Goal: Information Seeking & Learning: Learn about a topic

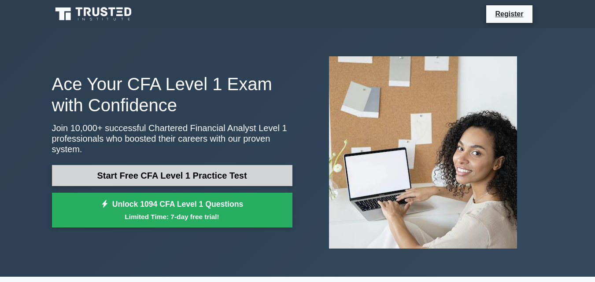
click at [231, 176] on link "Start Free CFA Level 1 Practice Test" at bounding box center [172, 175] width 241 height 21
click at [149, 177] on link "Start Free CFA Level 1 Practice Test" at bounding box center [172, 175] width 241 height 21
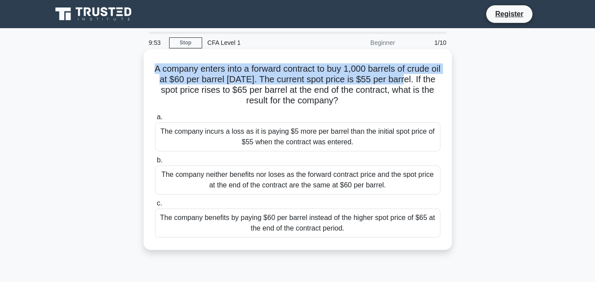
drag, startPoint x: 158, startPoint y: 72, endPoint x: 430, endPoint y: 84, distance: 272.6
click at [430, 84] on h5 "A company enters into a forward contract to buy 1,000 barrels of crude oil at $…" at bounding box center [297, 84] width 287 height 43
click at [430, 83] on h5 "A company enters into a forward contract to buy 1,000 barrels of crude oil at $…" at bounding box center [297, 84] width 287 height 43
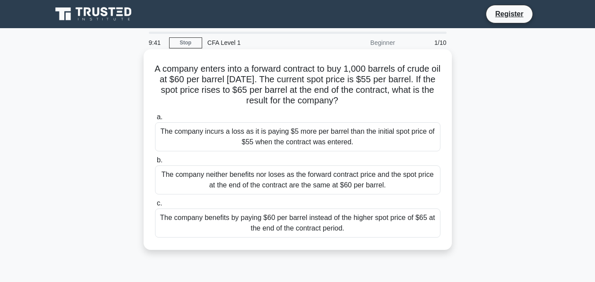
drag, startPoint x: 184, startPoint y: 92, endPoint x: 424, endPoint y: 102, distance: 240.4
click at [424, 102] on h5 "A company enters into a forward contract to buy 1,000 barrels of crude oil at $…" at bounding box center [297, 84] width 287 height 43
click at [304, 183] on div "The company neither benefits nor loses as the forward contract price and the sp…" at bounding box center [298, 180] width 286 height 29
click at [155, 163] on input "b. The company neither benefits nor loses as the forward contract price and the…" at bounding box center [155, 161] width 0 height 6
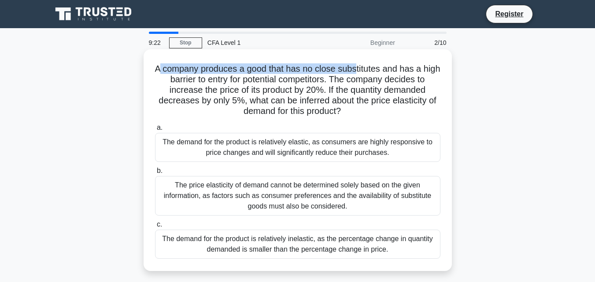
drag, startPoint x: 167, startPoint y: 67, endPoint x: 366, endPoint y: 74, distance: 198.9
click at [366, 74] on h5 "A company produces a good that has no close substitutes and has a high barrier …" at bounding box center [297, 90] width 287 height 54
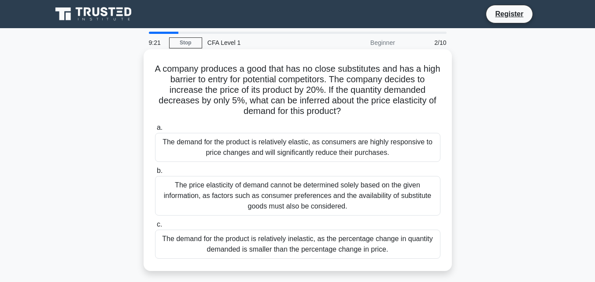
click at [365, 75] on h5 "A company produces a good that has no close substitutes and has a high barrier …" at bounding box center [297, 90] width 287 height 54
drag, startPoint x: 158, startPoint y: 82, endPoint x: 347, endPoint y: 84, distance: 189.5
click at [347, 84] on h5 "A company produces a good that has no close substitutes and has a high barrier …" at bounding box center [297, 90] width 287 height 54
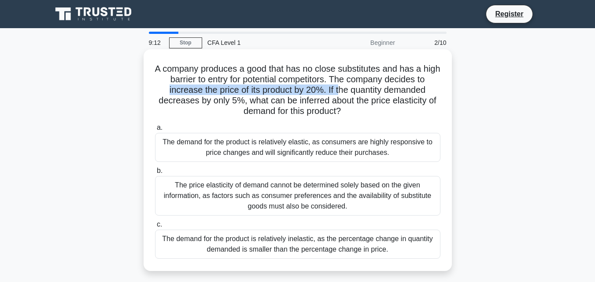
drag, startPoint x: 163, startPoint y: 92, endPoint x: 338, endPoint y: 92, distance: 174.9
click at [338, 92] on h5 "A company produces a good that has no close substitutes and has a high barrier …" at bounding box center [297, 90] width 287 height 54
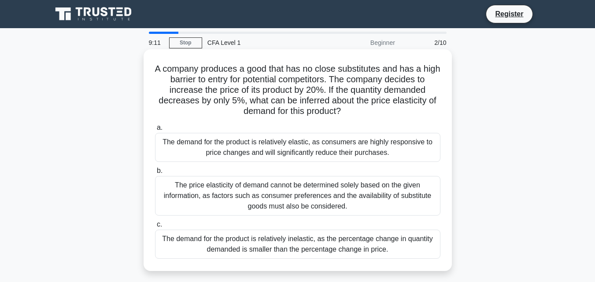
click at [361, 88] on h5 "A company produces a good that has no close substitutes and has a high barrier …" at bounding box center [297, 90] width 287 height 54
drag, startPoint x: 153, startPoint y: 104, endPoint x: 203, endPoint y: 100, distance: 49.5
click at [203, 100] on div "A company produces a good that has no close substitutes and has a high barrier …" at bounding box center [297, 160] width 301 height 215
click at [203, 100] on h5 "A company produces a good that has no close substitutes and has a high barrier …" at bounding box center [297, 90] width 287 height 54
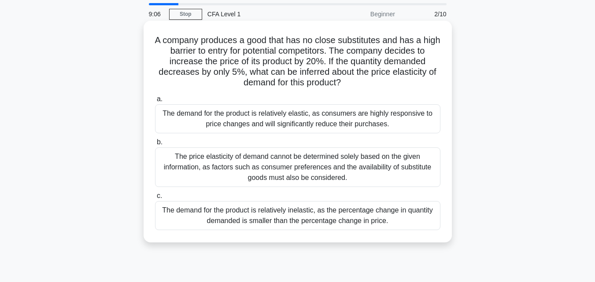
scroll to position [44, 0]
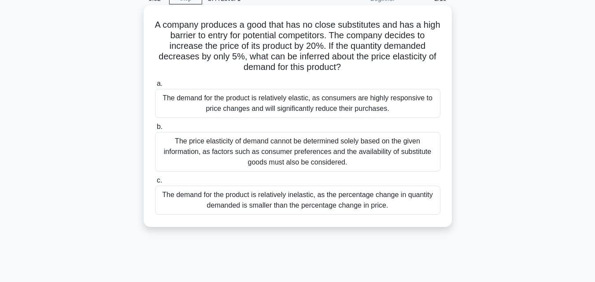
drag, startPoint x: 351, startPoint y: 66, endPoint x: 246, endPoint y: 62, distance: 104.5
click at [246, 62] on h5 "A company produces a good that has no close substitutes and has a high barrier …" at bounding box center [297, 46] width 287 height 54
click at [293, 204] on div "The demand for the product is relatively inelastic, as the percentage change in…" at bounding box center [298, 200] width 286 height 29
click at [155, 184] on input "c. The demand for the product is relatively inelastic, as the percentage change…" at bounding box center [155, 181] width 0 height 6
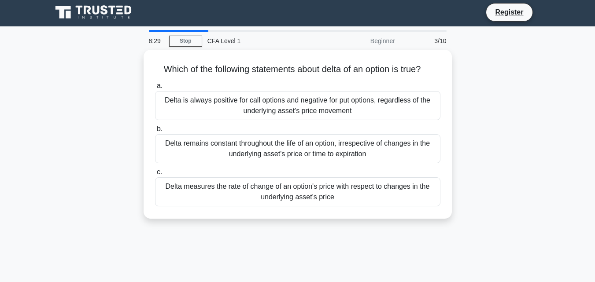
scroll to position [0, 0]
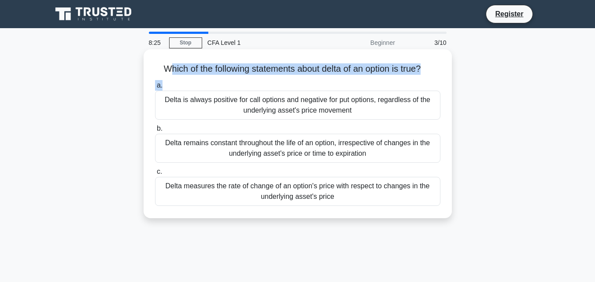
drag, startPoint x: 162, startPoint y: 74, endPoint x: 349, endPoint y: 80, distance: 187.8
click at [349, 80] on div "Which of the following statements about delta of an option is true? .spinner_0X…" at bounding box center [297, 134] width 301 height 162
click at [349, 80] on div "a. Delta is always positive for call options and negative for put options, rega…" at bounding box center [298, 143] width 296 height 130
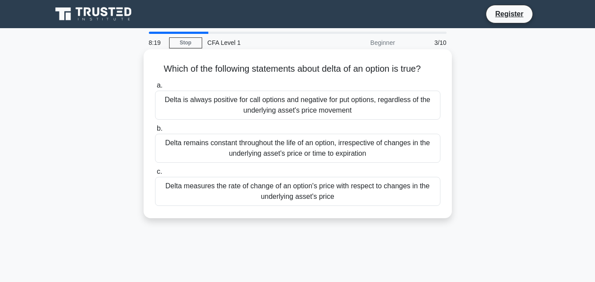
click at [312, 68] on h5 "Which of the following statements about delta of an option is true? .spinner_0X…" at bounding box center [297, 68] width 287 height 11
click at [304, 78] on div "Which of the following statements about delta of an option is true? .spinner_0X…" at bounding box center [297, 134] width 301 height 162
click at [302, 108] on div "Delta is always positive for call options and negative for put options, regardl…" at bounding box center [298, 105] width 286 height 29
click at [155, 89] on input "a. Delta is always positive for call options and negative for put options, rega…" at bounding box center [155, 86] width 0 height 6
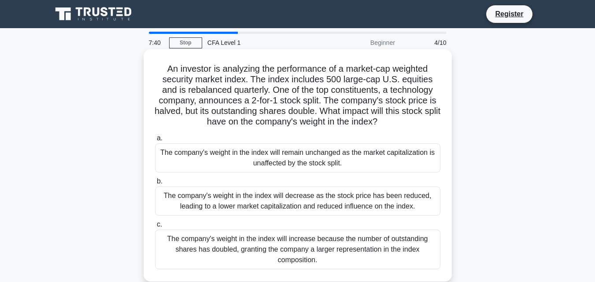
drag, startPoint x: 164, startPoint y: 69, endPoint x: 398, endPoint y: 124, distance: 239.9
click at [398, 124] on h5 "An investor is analyzing the performance of a market-cap weighted security mark…" at bounding box center [297, 95] width 287 height 64
click at [388, 124] on icon ".spinner_0XTQ{transform-origin:center;animation:spinner_y6GP .75s linear infini…" at bounding box center [383, 122] width 11 height 11
drag, startPoint x: 264, startPoint y: 70, endPoint x: 282, endPoint y: 69, distance: 17.7
click at [282, 69] on h5 "An investor is analyzing the performance of a market-cap weighted security mark…" at bounding box center [297, 95] width 287 height 64
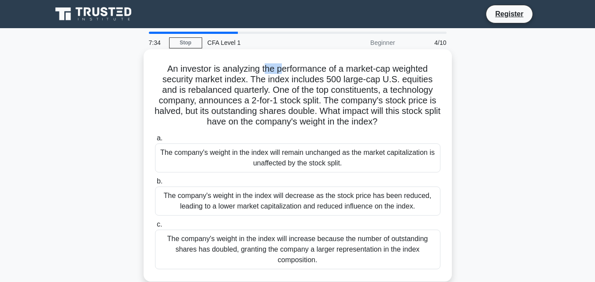
click at [282, 69] on h5 "An investor is analyzing the performance of a market-cap weighted security mark…" at bounding box center [297, 95] width 287 height 64
drag, startPoint x: 161, startPoint y: 92, endPoint x: 264, endPoint y: 95, distance: 103.2
click at [264, 95] on h5 "An investor is analyzing the performance of a market-cap weighted security mark…" at bounding box center [297, 95] width 287 height 64
click at [289, 107] on h5 "An investor is analyzing the performance of a market-cap weighted security mark…" at bounding box center [297, 95] width 287 height 64
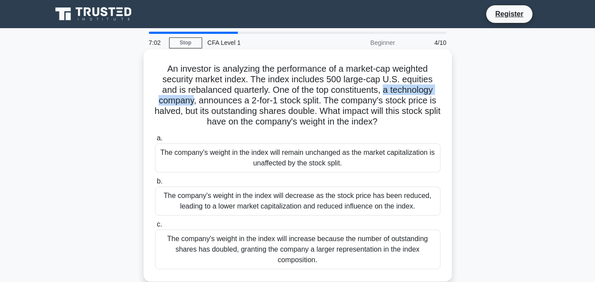
drag, startPoint x: 386, startPoint y: 92, endPoint x: 192, endPoint y: 100, distance: 194.5
click at [192, 100] on h5 "An investor is analyzing the performance of a market-cap weighted security mark…" at bounding box center [297, 95] width 287 height 64
click at [203, 100] on h5 "An investor is analyzing the performance of a market-cap weighted security mark…" at bounding box center [297, 95] width 287 height 64
drag, startPoint x: 198, startPoint y: 102, endPoint x: 241, endPoint y: 104, distance: 42.3
click at [241, 104] on h5 "An investor is analyzing the performance of a market-cap weighted security mark…" at bounding box center [297, 95] width 287 height 64
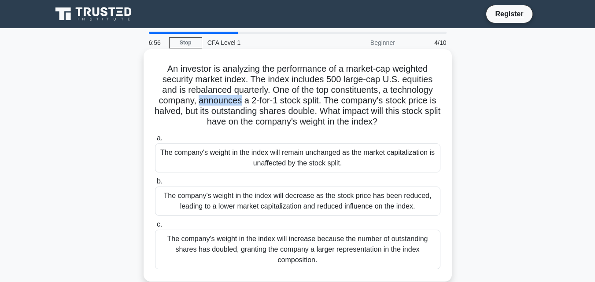
click at [241, 104] on h5 "An investor is analyzing the performance of a market-cap weighted security mark…" at bounding box center [297, 95] width 287 height 64
click at [203, 104] on h5 "An investor is analyzing the performance of a market-cap weighted security mark…" at bounding box center [297, 95] width 287 height 64
click at [255, 104] on h5 "An investor is analyzing the performance of a market-cap weighted security mark…" at bounding box center [297, 95] width 287 height 64
click at [253, 100] on h5 "An investor is analyzing the performance of a market-cap weighted security mark…" at bounding box center [297, 95] width 287 height 64
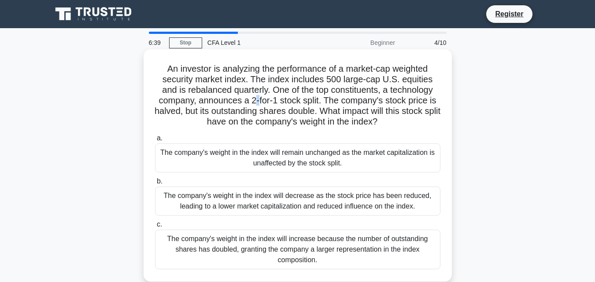
click at [253, 100] on h5 "An investor is analyzing the performance of a market-cap weighted security mark…" at bounding box center [297, 95] width 287 height 64
click at [253, 110] on h5 "An investor is analyzing the performance of a market-cap weighted security mark…" at bounding box center [297, 95] width 287 height 64
drag, startPoint x: 200, startPoint y: 105, endPoint x: 241, endPoint y: 104, distance: 41.0
click at [241, 104] on h5 "An investor is analyzing the performance of a market-cap weighted security mark…" at bounding box center [297, 95] width 287 height 64
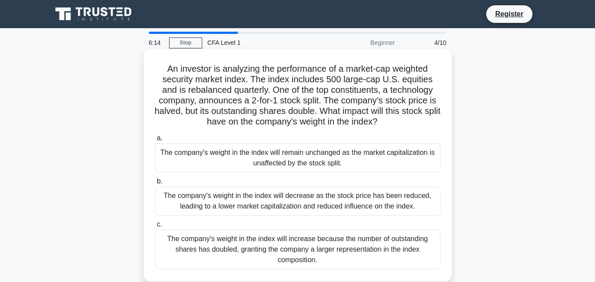
click at [199, 105] on h5 "An investor is analyzing the performance of a market-cap weighted security mark…" at bounding box center [297, 95] width 287 height 64
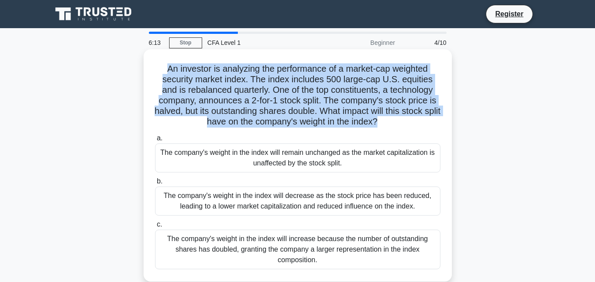
click at [199, 105] on h5 "An investor is analyzing the performance of a market-cap weighted security mark…" at bounding box center [297, 95] width 287 height 64
click at [204, 101] on h5 "An investor is analyzing the performance of a market-cap weighted security mark…" at bounding box center [297, 95] width 287 height 64
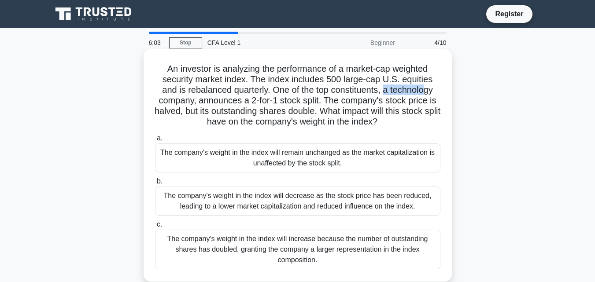
drag, startPoint x: 387, startPoint y: 93, endPoint x: 425, endPoint y: 93, distance: 38.3
click at [425, 93] on h5 "An investor is analyzing the performance of a market-cap weighted security mark…" at bounding box center [297, 95] width 287 height 64
click at [193, 100] on h5 "An investor is analyzing the performance of a market-cap weighted security mark…" at bounding box center [297, 95] width 287 height 64
drag, startPoint x: 326, startPoint y: 102, endPoint x: 430, endPoint y: 106, distance: 104.1
click at [430, 106] on h5 "An investor is analyzing the performance of a market-cap weighted security mark…" at bounding box center [297, 95] width 287 height 64
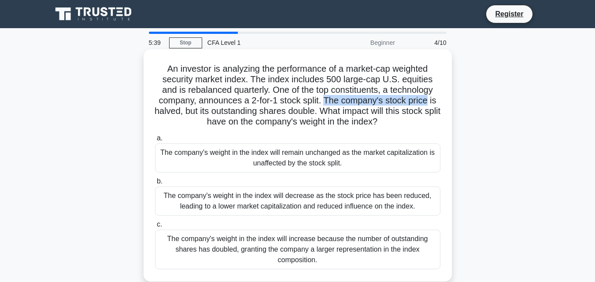
click at [430, 106] on h5 "An investor is analyzing the performance of a market-cap weighted security mark…" at bounding box center [297, 95] width 287 height 64
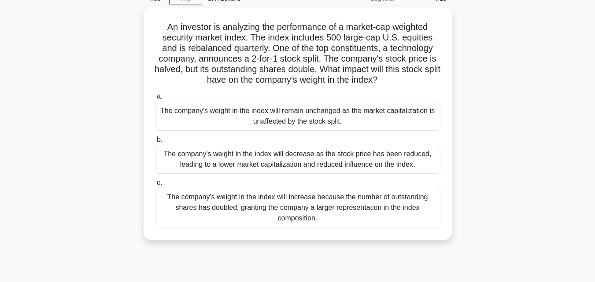
click at [256, 214] on div "The company's weight in the index will increase because the number of outstandi…" at bounding box center [298, 208] width 286 height 40
click at [155, 186] on input "c. The company's weight in the index will increase because the number of outsta…" at bounding box center [155, 183] width 0 height 6
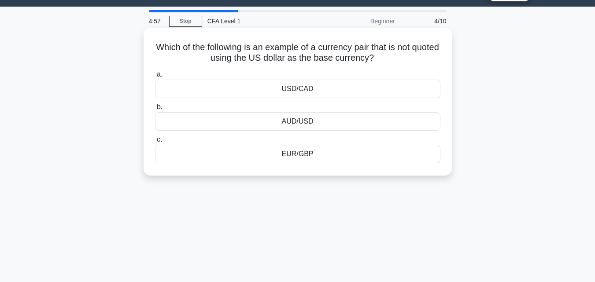
scroll to position [0, 0]
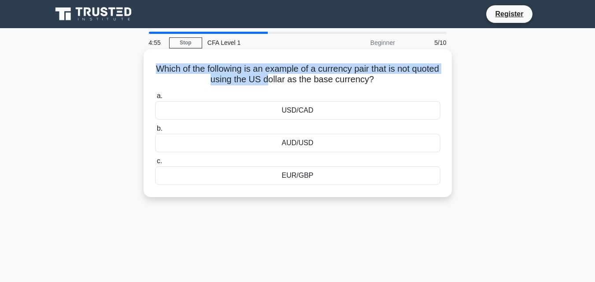
drag, startPoint x: 169, startPoint y: 71, endPoint x: 284, endPoint y: 78, distance: 115.6
click at [284, 78] on h5 "Which of the following is an example of a currency pair that is not quoted usin…" at bounding box center [297, 74] width 287 height 22
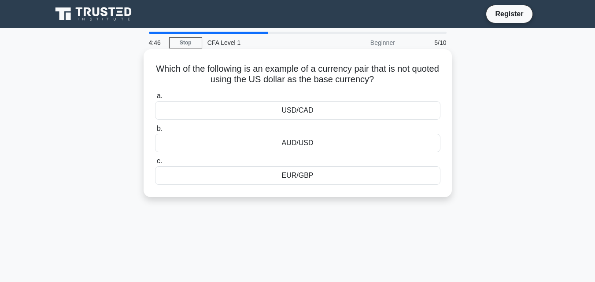
click at [160, 66] on h5 "Which of the following is an example of a currency pair that is not quoted usin…" at bounding box center [297, 74] width 287 height 22
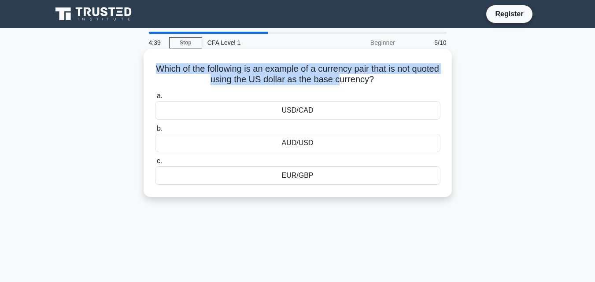
drag, startPoint x: 170, startPoint y: 71, endPoint x: 353, endPoint y: 85, distance: 184.3
click at [353, 85] on h5 "Which of the following is an example of a currency pair that is not quoted usin…" at bounding box center [297, 74] width 287 height 22
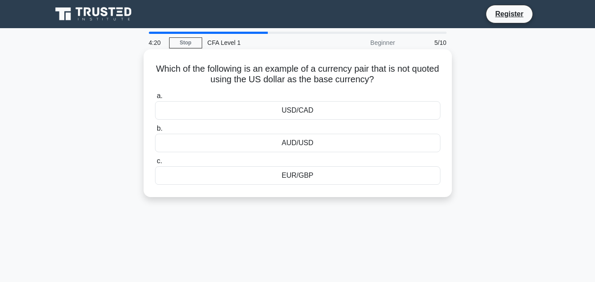
click at [293, 179] on div "EUR/GBP" at bounding box center [298, 176] width 286 height 19
click at [155, 164] on input "c. EUR/GBP" at bounding box center [155, 162] width 0 height 6
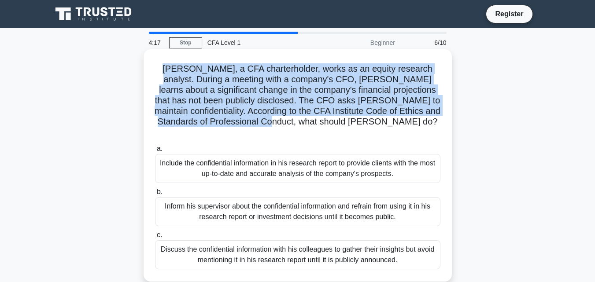
drag, startPoint x: 156, startPoint y: 71, endPoint x: 335, endPoint y: 126, distance: 188.0
click at [335, 126] on h5 "John, a CFA charterholder, works as an equity research analyst. During a meetin…" at bounding box center [297, 100] width 287 height 75
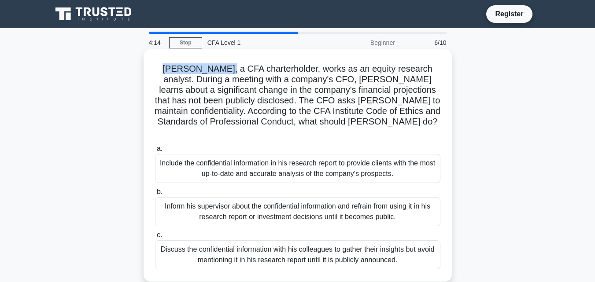
drag, startPoint x: 155, startPoint y: 68, endPoint x: 214, endPoint y: 72, distance: 59.7
click at [214, 72] on h5 "John, a CFA charterholder, works as an equity research analyst. During a meetin…" at bounding box center [297, 100] width 287 height 75
click at [293, 69] on h5 "John, a CFA charterholder, works as an equity research analyst. During a meetin…" at bounding box center [297, 100] width 287 height 75
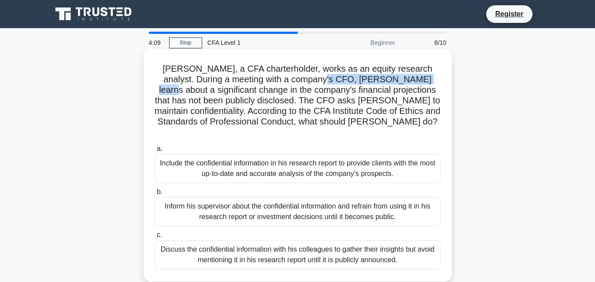
drag, startPoint x: 287, startPoint y: 77, endPoint x: 388, endPoint y: 82, distance: 101.5
click at [388, 82] on h5 "John, a CFA charterholder, works as an equity research analyst. During a meetin…" at bounding box center [297, 100] width 287 height 75
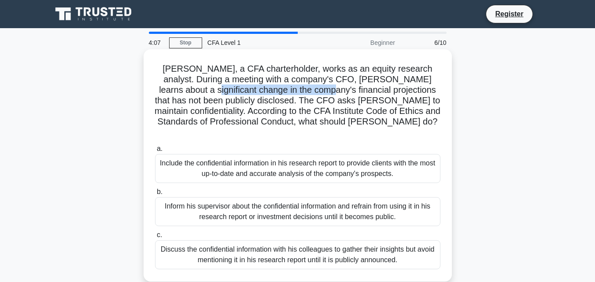
drag, startPoint x: 169, startPoint y: 89, endPoint x: 286, endPoint y: 93, distance: 117.3
click at [286, 93] on h5 "John, a CFA charterholder, works as an equity research analyst. During a meetin…" at bounding box center [297, 100] width 287 height 75
click at [334, 91] on h5 "John, a CFA charterholder, works as an equity research analyst. During a meetin…" at bounding box center [297, 100] width 287 height 75
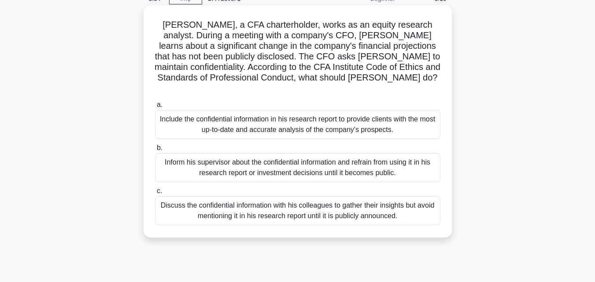
drag, startPoint x: 432, startPoint y: 119, endPoint x: 165, endPoint y: 111, distance: 266.7
click at [165, 111] on div "Include the confidential information in his research report to provide clients …" at bounding box center [298, 124] width 286 height 29
click at [199, 129] on div "Include the confidential information in his research report to provide clients …" at bounding box center [298, 124] width 286 height 29
click at [155, 108] on input "a. Include the confidential information in his research report to provide clien…" at bounding box center [155, 105] width 0 height 6
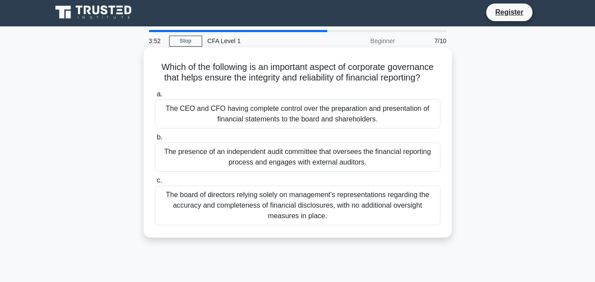
scroll to position [0, 0]
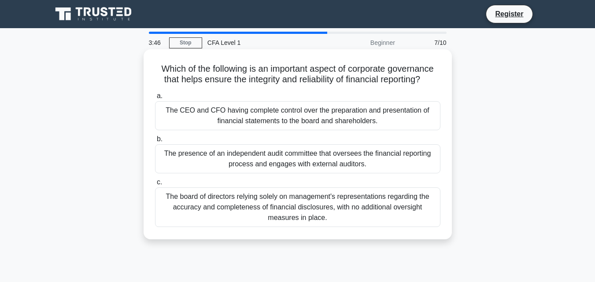
click at [316, 67] on h5 "Which of the following is an important aspect of corporate governance that help…" at bounding box center [297, 74] width 287 height 22
drag, startPoint x: 152, startPoint y: 67, endPoint x: 430, endPoint y: 78, distance: 278.3
click at [430, 78] on div "Which of the following is an important aspect of corporate governance that help…" at bounding box center [297, 144] width 301 height 183
click at [427, 79] on h5 "Which of the following is an important aspect of corporate governance that help…" at bounding box center [297, 74] width 287 height 22
drag, startPoint x: 439, startPoint y: 80, endPoint x: 152, endPoint y: 66, distance: 287.7
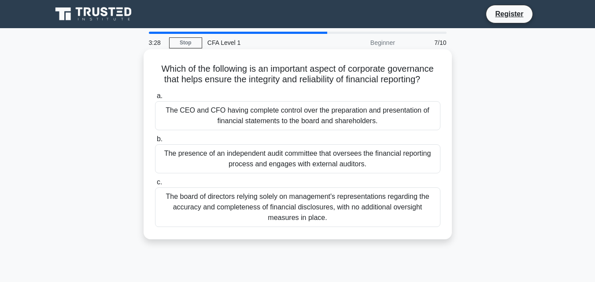
click at [152, 66] on div "Which of the following is an important aspect of corporate governance that help…" at bounding box center [297, 144] width 301 height 183
click at [161, 71] on h5 "Which of the following is an important aspect of corporate governance that help…" at bounding box center [297, 74] width 287 height 22
drag, startPoint x: 158, startPoint y: 69, endPoint x: 429, endPoint y: 82, distance: 271.7
click at [429, 82] on h5 "Which of the following is an important aspect of corporate governance that help…" at bounding box center [297, 74] width 287 height 22
click at [427, 74] on h5 "Which of the following is an important aspect of corporate governance that help…" at bounding box center [297, 74] width 287 height 22
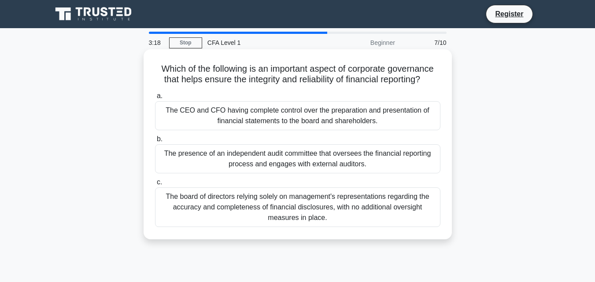
drag, startPoint x: 432, startPoint y: 81, endPoint x: 145, endPoint y: 59, distance: 287.3
click at [145, 59] on div "Which of the following is an important aspect of corporate governance that help…" at bounding box center [298, 144] width 308 height 190
click at [168, 65] on h5 "Which of the following is an important aspect of corporate governance that help…" at bounding box center [297, 74] width 287 height 22
drag, startPoint x: 157, startPoint y: 67, endPoint x: 442, endPoint y: 82, distance: 285.9
click at [442, 82] on div "Which of the following is an important aspect of corporate governance that help…" at bounding box center [297, 144] width 301 height 183
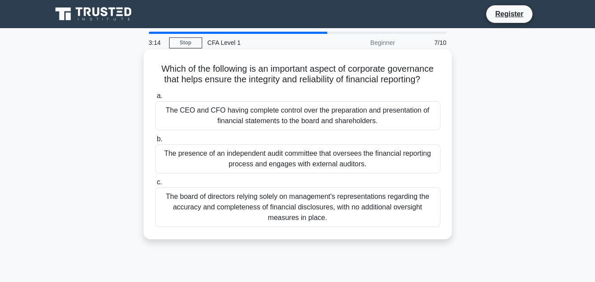
click at [431, 78] on icon ".spinner_0XTQ{transform-origin:center;animation:spinner_y6GP .75s linear infini…" at bounding box center [425, 80] width 11 height 11
drag, startPoint x: 156, startPoint y: 68, endPoint x: 427, endPoint y: 82, distance: 271.8
click at [427, 82] on h5 "Which of the following is an important aspect of corporate governance that help…" at bounding box center [297, 74] width 287 height 22
click at [228, 74] on h5 "Which of the following is an important aspect of corporate governance that help…" at bounding box center [297, 74] width 287 height 22
click at [334, 220] on div "The board of directors relying solely on management's representations regarding…" at bounding box center [298, 208] width 286 height 40
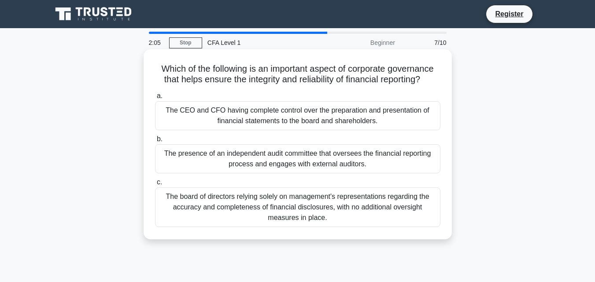
click at [155, 186] on input "c. The board of directors relying solely on management's representations regard…" at bounding box center [155, 183] width 0 height 6
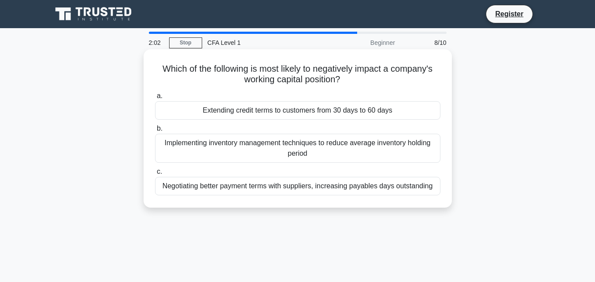
drag, startPoint x: 384, startPoint y: 81, endPoint x: 152, endPoint y: 66, distance: 232.7
click at [152, 66] on div "Which of the following is most likely to negatively impact a company's working …" at bounding box center [297, 129] width 301 height 152
click at [338, 67] on h5 "Which of the following is most likely to negatively impact a company's working …" at bounding box center [297, 74] width 287 height 22
click at [388, 115] on div "Extending credit terms to customers from 30 days to 60 days" at bounding box center [298, 110] width 286 height 19
click at [155, 99] on input "a. Extending credit terms to customers from 30 days to 60 days" at bounding box center [155, 96] width 0 height 6
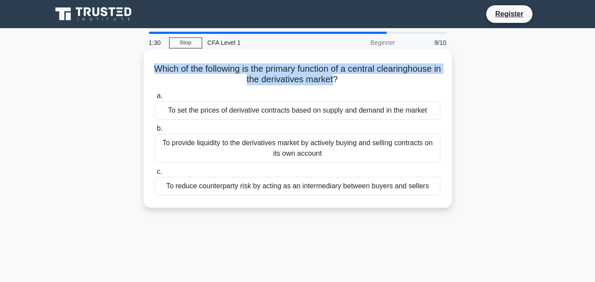
drag, startPoint x: 368, startPoint y: 80, endPoint x: 181, endPoint y: 67, distance: 187.7
click at [181, 67] on h5 "Which of the following is the primary function of a central clearinghouse in th…" at bounding box center [297, 74] width 287 height 22
click at [317, 84] on h5 "Which of the following is the primary function of a central clearinghouse in th…" at bounding box center [297, 74] width 287 height 22
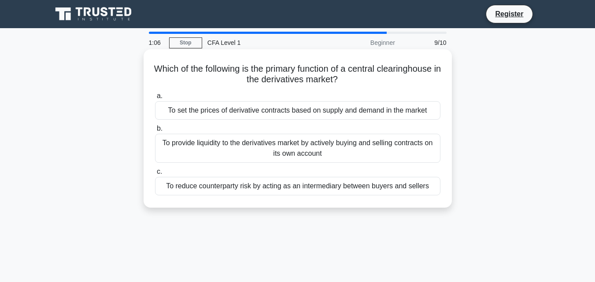
click at [275, 186] on div "To reduce counterparty risk by acting as an intermediary between buyers and sel…" at bounding box center [298, 186] width 286 height 19
click at [155, 175] on input "c. To reduce counterparty risk by acting as an intermediary between buyers and …" at bounding box center [155, 172] width 0 height 6
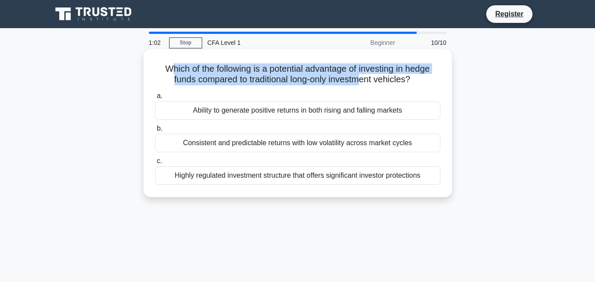
drag, startPoint x: 167, startPoint y: 68, endPoint x: 364, endPoint y: 85, distance: 197.3
click at [364, 85] on h5 "Which of the following is a potential advantage of investing in hedge funds com…" at bounding box center [297, 74] width 287 height 22
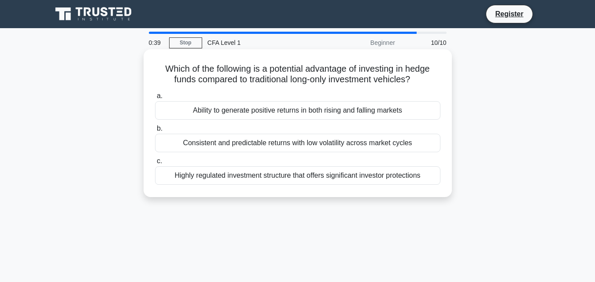
click at [307, 112] on div "Ability to generate positive returns in both rising and falling markets" at bounding box center [298, 110] width 286 height 19
click at [155, 99] on input "a. Ability to generate positive returns in both rising and falling markets" at bounding box center [155, 96] width 0 height 6
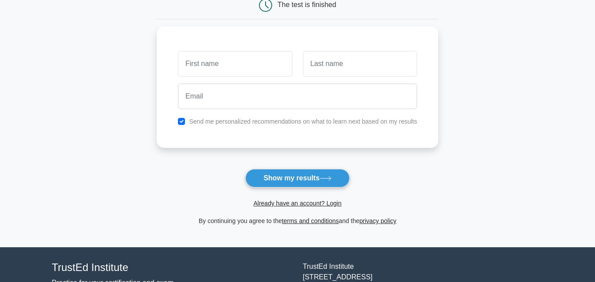
scroll to position [44, 0]
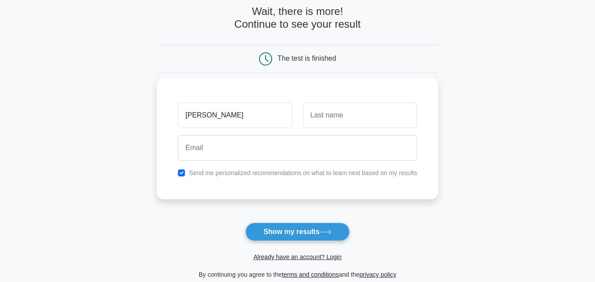
type input "sujal"
type input "patel"
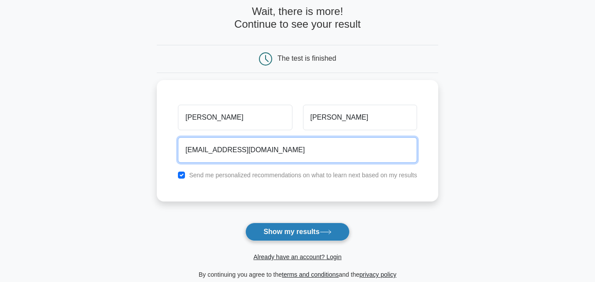
type input "sujalp163_s@outlook.com"
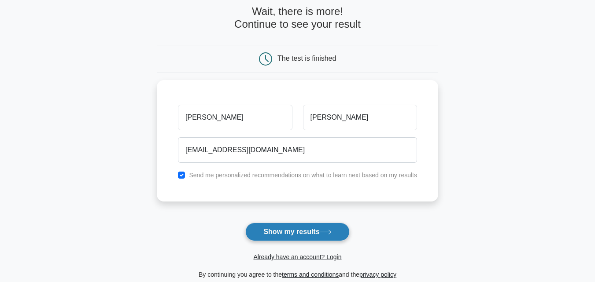
click at [269, 227] on button "Show my results" at bounding box center [297, 232] width 104 height 19
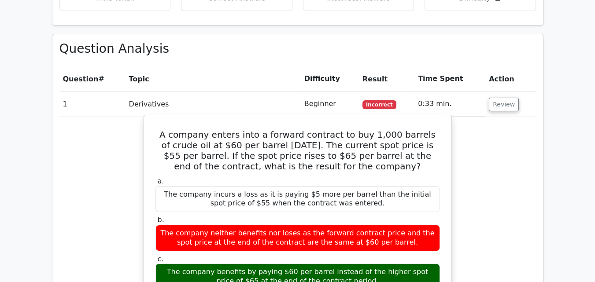
scroll to position [617, 0]
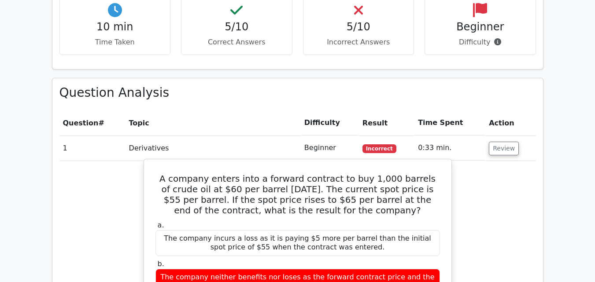
drag, startPoint x: 158, startPoint y: 133, endPoint x: 421, endPoint y: 172, distance: 266.0
click at [421, 174] on h5 "A company enters into a forward contract to buy 1,000 barrels of crude oil at $…" at bounding box center [298, 195] width 286 height 42
click at [427, 269] on div "The company neither benefits nor loses as the forward contract price and the sp…" at bounding box center [298, 282] width 285 height 26
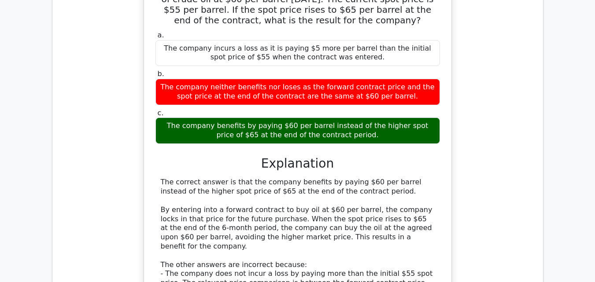
scroll to position [793, 0]
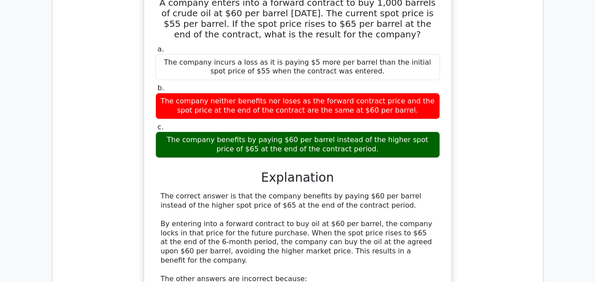
drag, startPoint x: 172, startPoint y: 57, endPoint x: 265, endPoint y: 69, distance: 93.7
click at [265, 93] on div "The company neither benefits nor loses as the forward contract price and the sp…" at bounding box center [298, 106] width 285 height 26
click at [235, 124] on div "a. The company incurs a loss as it is paying $5 more per barrel than the initia…" at bounding box center [298, 203] width 286 height 321
drag, startPoint x: 383, startPoint y: 107, endPoint x: 151, endPoint y: 103, distance: 232.3
click at [151, 123] on div "c. The company benefits by paying $60 per barrel instead of the higher spot pri…" at bounding box center [297, 140] width 295 height 35
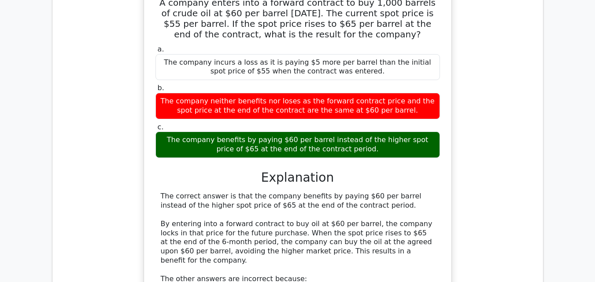
click at [245, 171] on h3 "Explanation" at bounding box center [298, 178] width 274 height 15
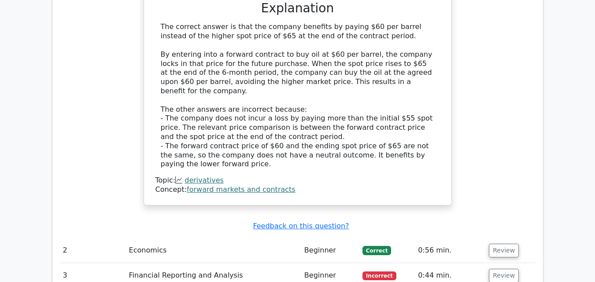
scroll to position [1014, 0]
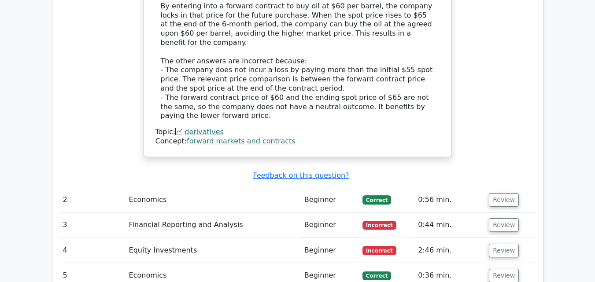
click at [183, 188] on td "Economics" at bounding box center [213, 200] width 175 height 25
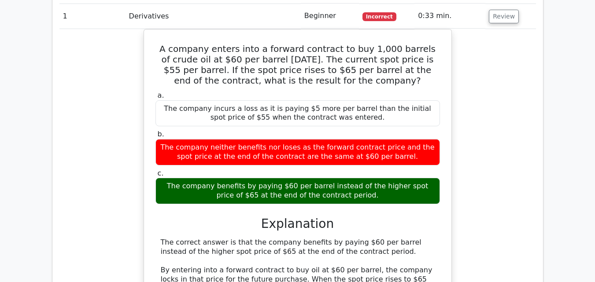
scroll to position [617, 0]
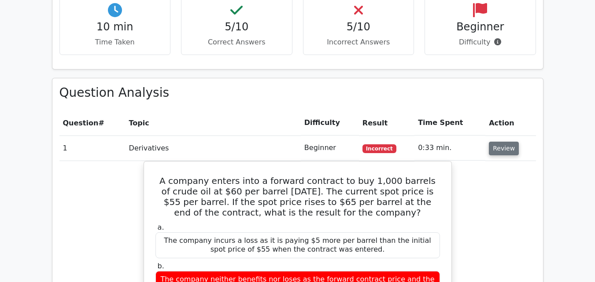
click at [502, 142] on button "Review" at bounding box center [504, 149] width 30 height 14
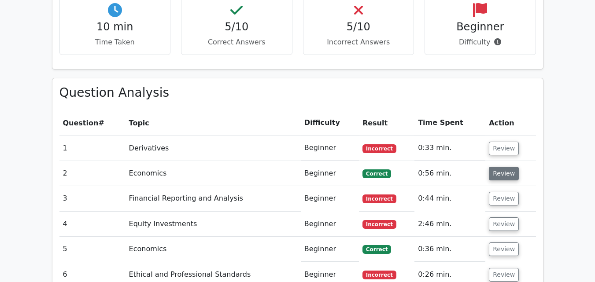
click at [504, 167] on button "Review" at bounding box center [504, 174] width 30 height 14
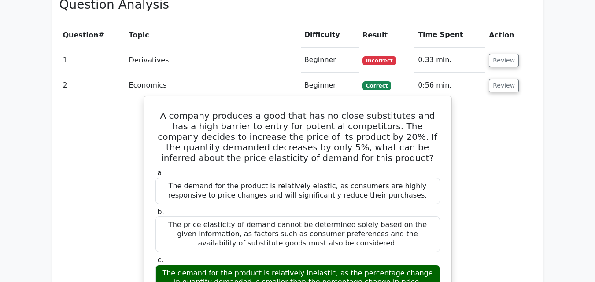
scroll to position [749, 0]
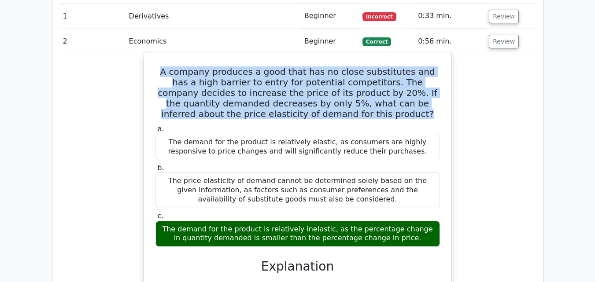
drag, startPoint x: 352, startPoint y: 74, endPoint x: 148, endPoint y: 24, distance: 210.1
click at [148, 56] on div "A company produces a good that has no close substitutes and has a high barrier …" at bounding box center [298, 253] width 301 height 395
click at [342, 67] on h5 "A company produces a good that has no close substitutes and has a high barrier …" at bounding box center [298, 93] width 286 height 53
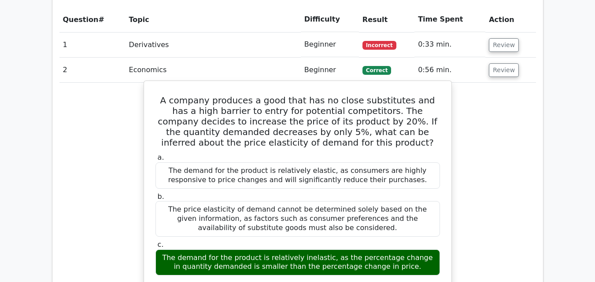
scroll to position [705, 0]
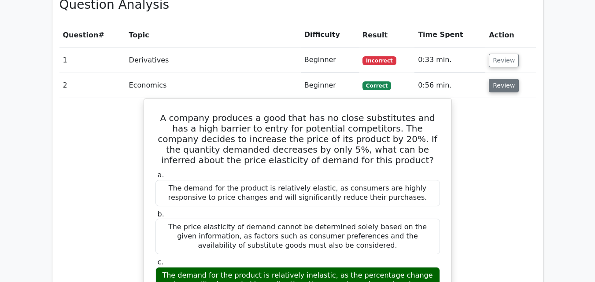
click at [499, 79] on button "Review" at bounding box center [504, 86] width 30 height 14
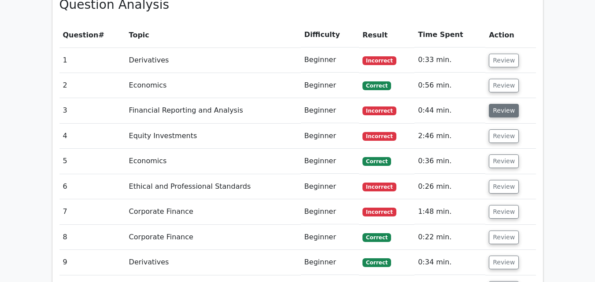
click at [512, 104] on button "Review" at bounding box center [504, 111] width 30 height 14
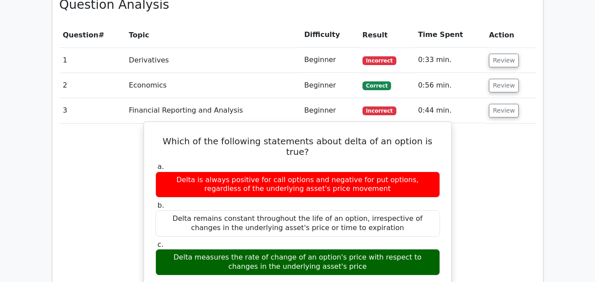
drag, startPoint x: 160, startPoint y: 206, endPoint x: 348, endPoint y: 220, distance: 188.7
click at [348, 249] on div "Delta measures the rate of change of an option's price with respect to changes …" at bounding box center [298, 262] width 285 height 26
click at [347, 249] on div "Delta measures the rate of change of an option's price with respect to changes …" at bounding box center [298, 262] width 285 height 26
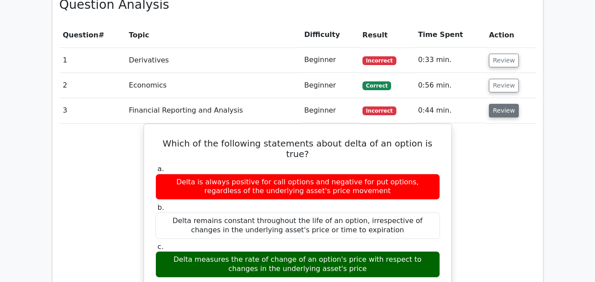
click at [493, 104] on button "Review" at bounding box center [504, 111] width 30 height 14
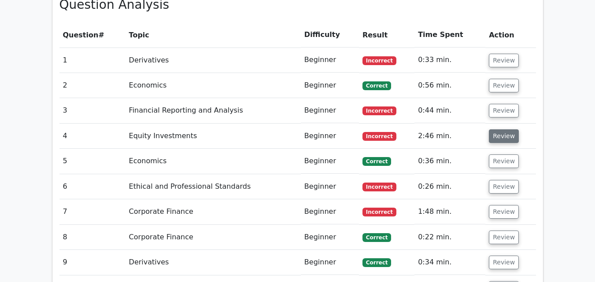
click at [495, 130] on button "Review" at bounding box center [504, 137] width 30 height 14
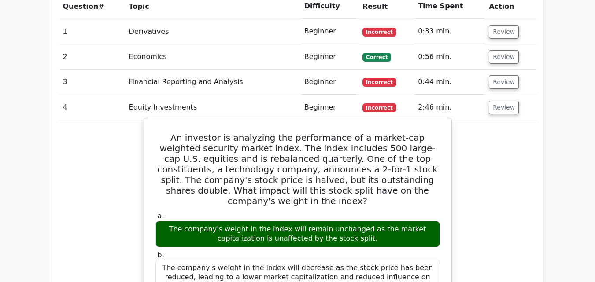
scroll to position [749, 0]
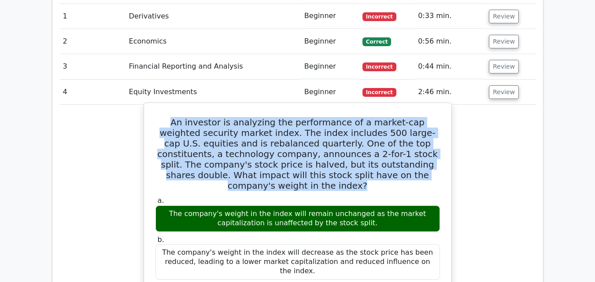
drag, startPoint x: 164, startPoint y: 78, endPoint x: 406, endPoint y: 133, distance: 248.1
click at [406, 133] on h5 "An investor is analyzing the performance of a market-cap weighted security mark…" at bounding box center [298, 154] width 286 height 74
drag, startPoint x: 163, startPoint y: 81, endPoint x: 403, endPoint y: 137, distance: 246.6
click at [403, 137] on h5 "An investor is analyzing the performance of a market-cap weighted security mark…" at bounding box center [298, 154] width 286 height 74
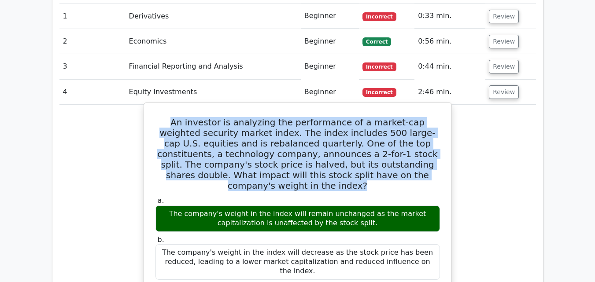
click at [403, 137] on h5 "An investor is analyzing the performance of a market-cap weighted security mark…" at bounding box center [298, 154] width 286 height 74
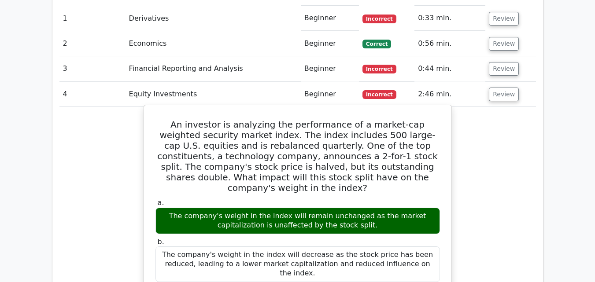
scroll to position [732, 0]
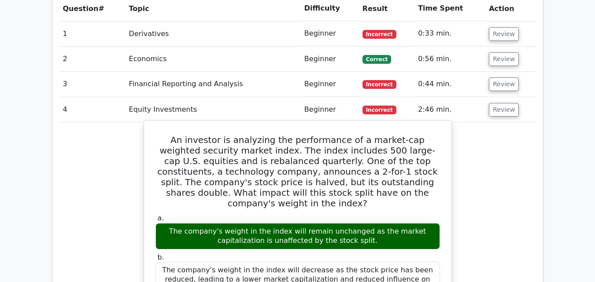
click at [360, 155] on h5 "An investor is analyzing the performance of a market-cap weighted security mark…" at bounding box center [298, 172] width 286 height 74
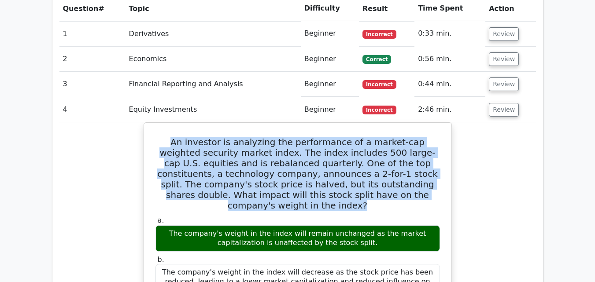
drag, startPoint x: 405, startPoint y: 147, endPoint x: 141, endPoint y: 94, distance: 268.8
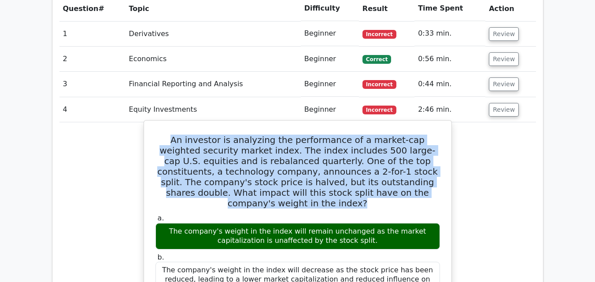
click at [215, 135] on h5 "An investor is analyzing the performance of a market-cap weighted security mark…" at bounding box center [298, 172] width 286 height 74
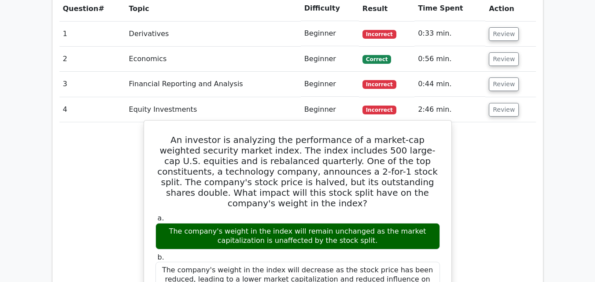
click at [290, 135] on h5 "An investor is analyzing the performance of a market-cap weighted security mark…" at bounding box center [298, 172] width 286 height 74
drag, startPoint x: 160, startPoint y: 110, endPoint x: 247, endPoint y: 108, distance: 86.8
click at [247, 135] on h5 "An investor is analyzing the performance of a market-cap weighted security mark…" at bounding box center [298, 172] width 286 height 74
click at [297, 135] on h5 "An investor is analyzing the performance of a market-cap weighted security mark…" at bounding box center [298, 172] width 286 height 74
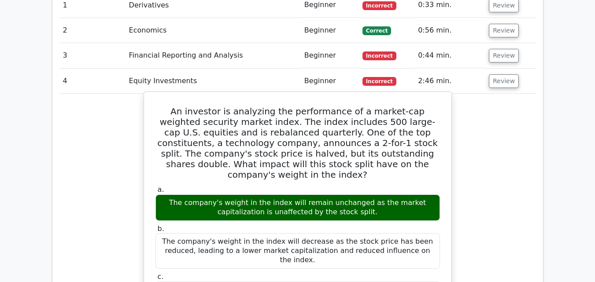
scroll to position [776, 0]
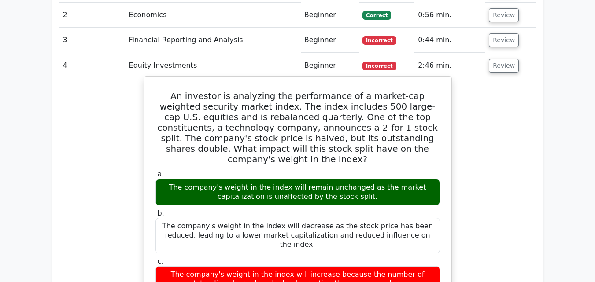
drag, startPoint x: 350, startPoint y: 144, endPoint x: 162, endPoint y: 134, distance: 188.9
click at [162, 179] on div "The company's weight in the index will remain unchanged as the market capitaliz…" at bounding box center [298, 192] width 285 height 26
click at [254, 209] on label "b. The company's weight in the index will decrease as the stock price has been …" at bounding box center [298, 231] width 285 height 45
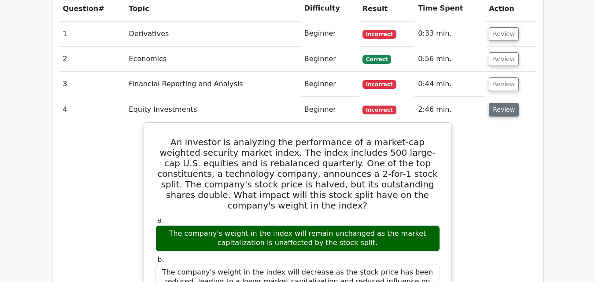
click at [497, 103] on button "Review" at bounding box center [504, 110] width 30 height 14
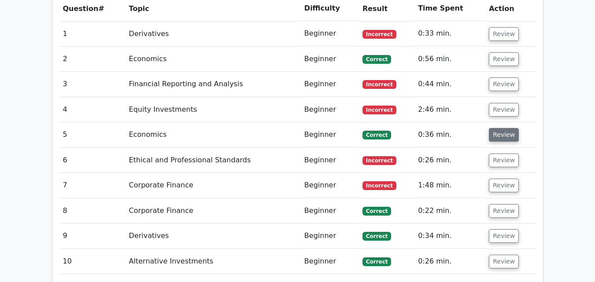
click at [502, 128] on button "Review" at bounding box center [504, 135] width 30 height 14
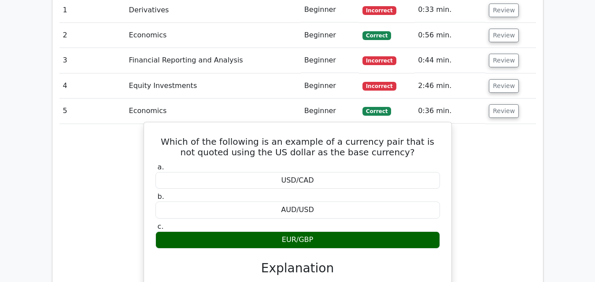
scroll to position [776, 0]
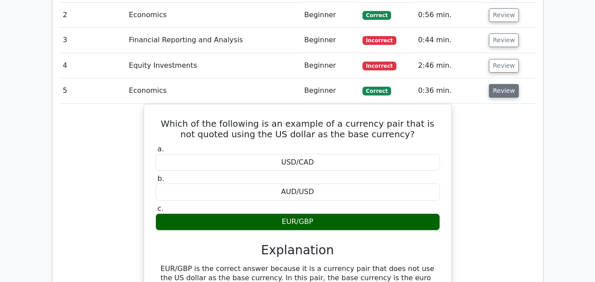
click at [496, 84] on button "Review" at bounding box center [504, 91] width 30 height 14
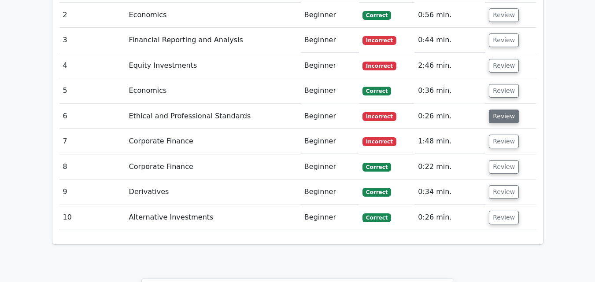
click at [502, 110] on button "Review" at bounding box center [504, 117] width 30 height 14
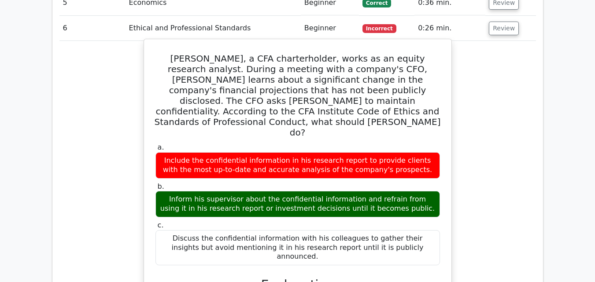
scroll to position [820, 0]
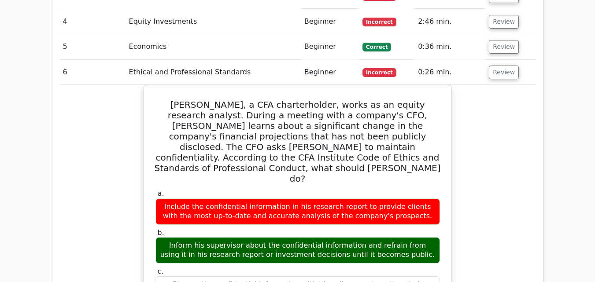
drag, startPoint x: 426, startPoint y: 190, endPoint x: 141, endPoint y: 180, distance: 284.8
click at [537, 159] on div "Question Analysis Question # Topic Difficulty Result Time Spent Action 1 Deriva…" at bounding box center [297, 285] width 491 height 818
click at [502, 66] on button "Review" at bounding box center [504, 73] width 30 height 14
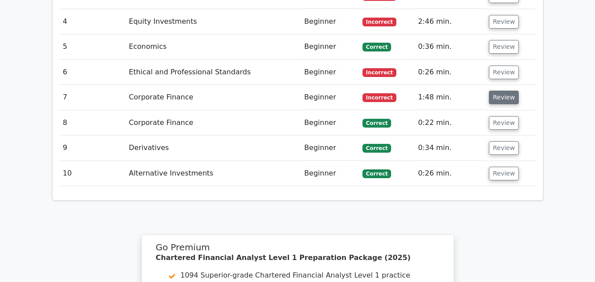
click at [496, 91] on button "Review" at bounding box center [504, 98] width 30 height 14
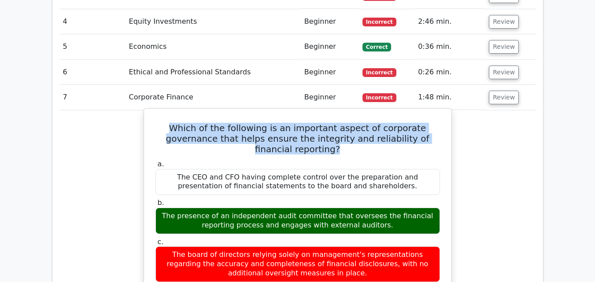
drag, startPoint x: 154, startPoint y: 88, endPoint x: 432, endPoint y: 96, distance: 278.2
click at [432, 123] on h5 "Which of the following is an important aspect of corporate governance that help…" at bounding box center [298, 139] width 286 height 32
click at [433, 123] on h5 "Which of the following is an important aspect of corporate governance that help…" at bounding box center [298, 139] width 286 height 32
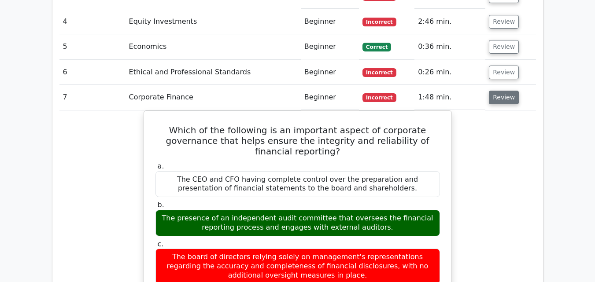
click at [498, 91] on button "Review" at bounding box center [504, 98] width 30 height 14
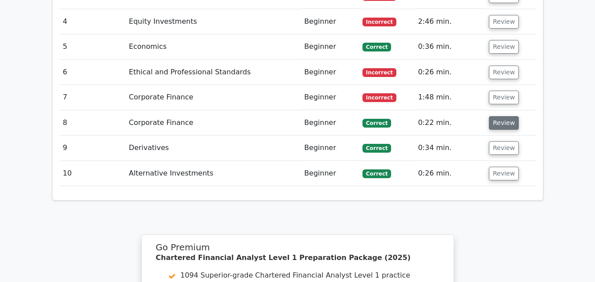
click at [505, 116] on button "Review" at bounding box center [504, 123] width 30 height 14
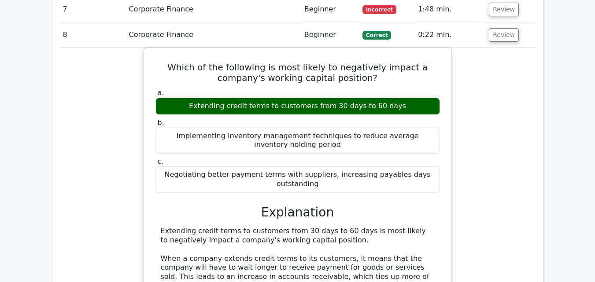
scroll to position [864, 0]
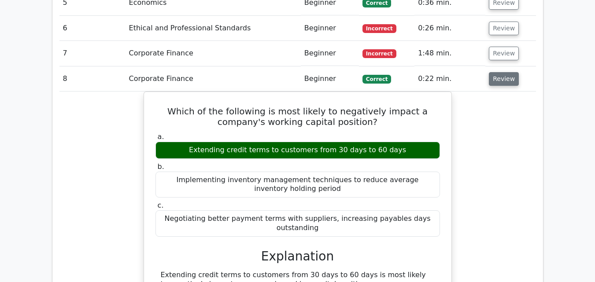
click at [506, 72] on button "Review" at bounding box center [504, 79] width 30 height 14
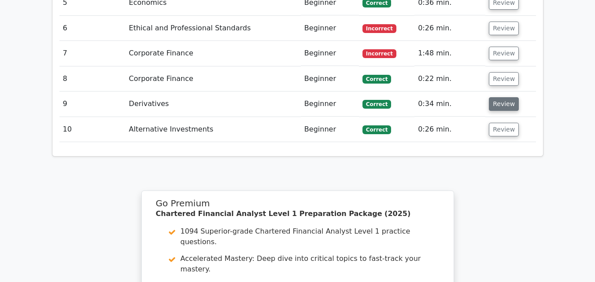
click at [507, 97] on button "Review" at bounding box center [504, 104] width 30 height 14
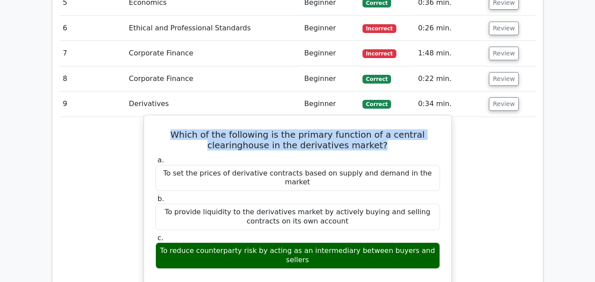
drag, startPoint x: 180, startPoint y: 95, endPoint x: 393, endPoint y: 107, distance: 213.2
click at [393, 130] on h5 "Which of the following is the primary function of a central clearinghouse in th…" at bounding box center [298, 140] width 286 height 21
drag, startPoint x: 224, startPoint y: 94, endPoint x: 384, endPoint y: 106, distance: 160.0
click at [384, 130] on h5 "Which of the following is the primary function of a central clearinghouse in th…" at bounding box center [298, 140] width 286 height 21
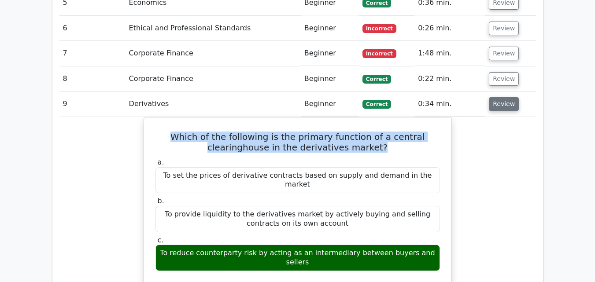
click at [493, 97] on button "Review" at bounding box center [504, 104] width 30 height 14
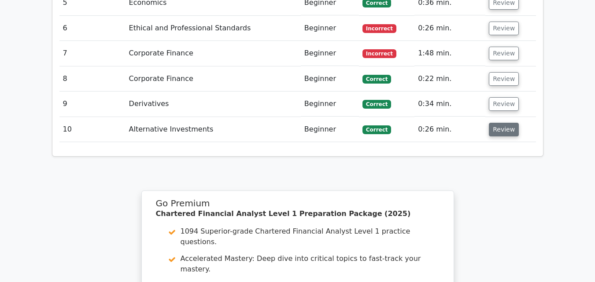
click at [498, 123] on button "Review" at bounding box center [504, 130] width 30 height 14
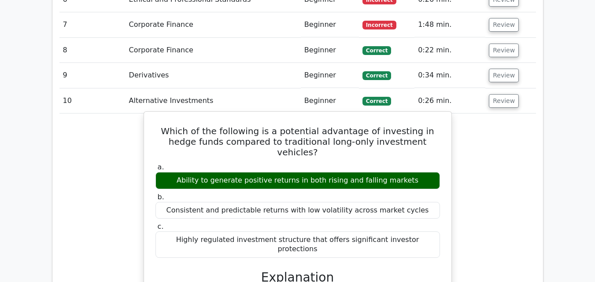
scroll to position [908, 0]
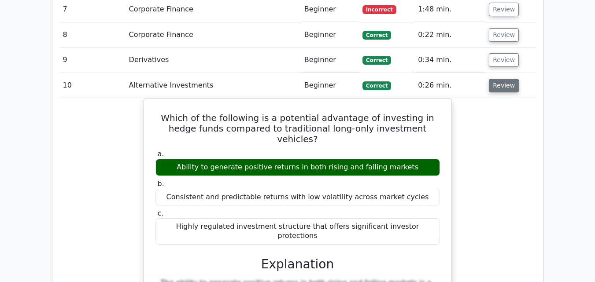
click at [491, 79] on button "Review" at bounding box center [504, 86] width 30 height 14
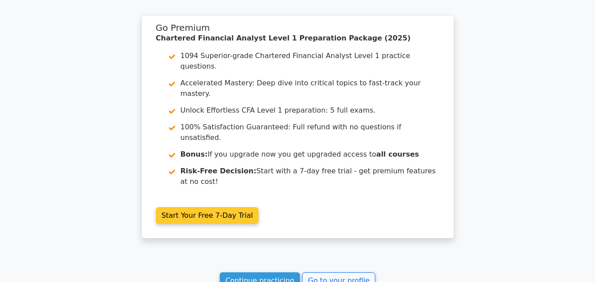
scroll to position [1040, 0]
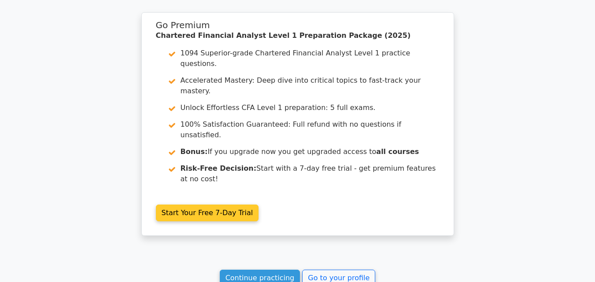
click at [177, 205] on link "Start Your Free 7-Day Trial" at bounding box center [207, 213] width 103 height 17
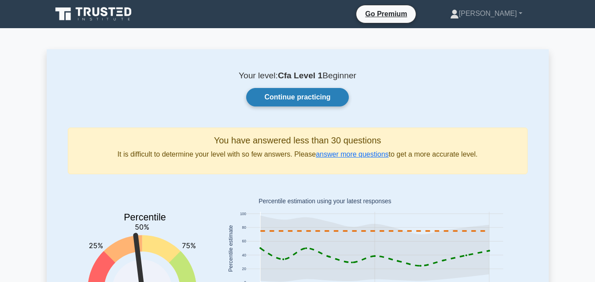
click at [316, 89] on link "Continue practicing" at bounding box center [297, 97] width 102 height 19
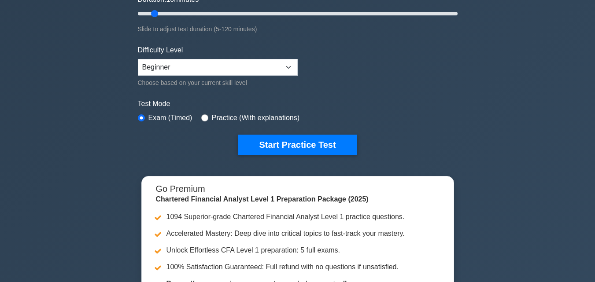
scroll to position [176, 0]
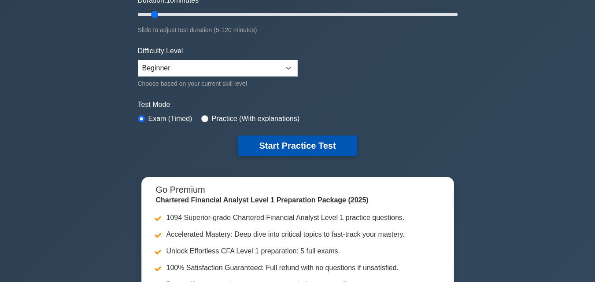
click at [314, 136] on button "Start Practice Test" at bounding box center [297, 146] width 119 height 20
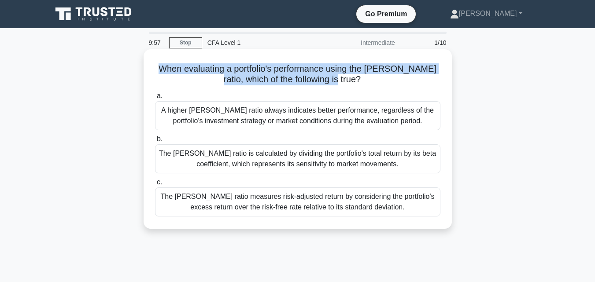
drag, startPoint x: 165, startPoint y: 71, endPoint x: 384, endPoint y: 81, distance: 218.8
click at [384, 81] on h5 "When evaluating a portfolio's performance using the [PERSON_NAME] ratio, which …" at bounding box center [297, 74] width 287 height 22
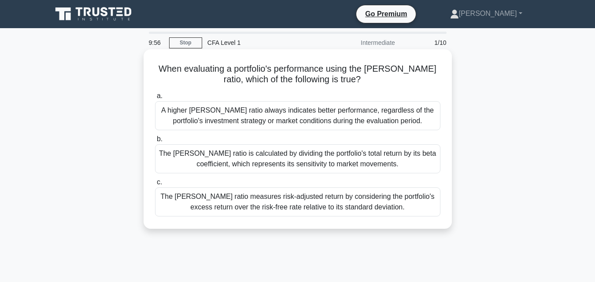
click at [384, 81] on h5 "When evaluating a portfolio's performance using the [PERSON_NAME] ratio, which …" at bounding box center [297, 74] width 287 height 22
drag, startPoint x: 358, startPoint y: 80, endPoint x: 234, endPoint y: 78, distance: 123.8
click at [234, 78] on h5 "When evaluating a portfolio's performance using the [PERSON_NAME] ratio, which …" at bounding box center [297, 74] width 287 height 22
drag, startPoint x: 230, startPoint y: 82, endPoint x: 339, endPoint y: 84, distance: 109.3
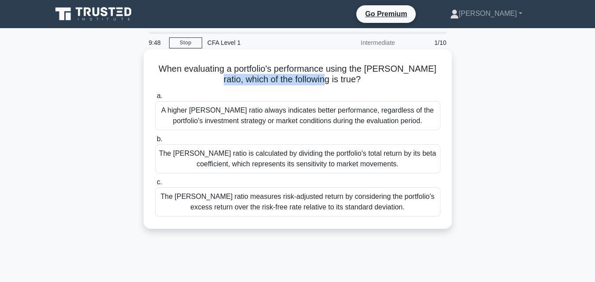
click at [339, 84] on h5 "When evaluating a portfolio's performance using the [PERSON_NAME] ratio, which …" at bounding box center [297, 74] width 287 height 22
click at [338, 164] on div "The [PERSON_NAME] ratio is calculated by dividing the portfolio's total return …" at bounding box center [298, 159] width 286 height 29
click at [155, 142] on input "b. The [PERSON_NAME] ratio is calculated by dividing the portfolio's total retu…" at bounding box center [155, 140] width 0 height 6
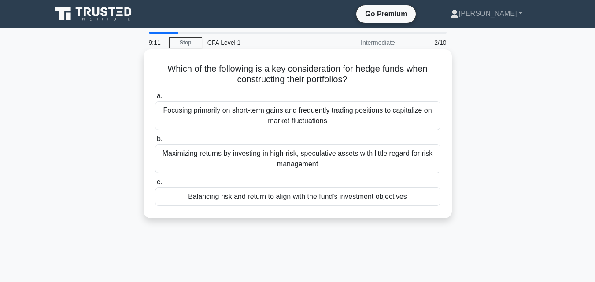
drag, startPoint x: 165, startPoint y: 74, endPoint x: 358, endPoint y: 84, distance: 193.7
click at [358, 84] on h5 "Which of the following is a key consideration for hedge funds when constructing…" at bounding box center [297, 74] width 287 height 22
click at [358, 84] on icon ".spinner_0XTQ{transform-origin:center;animation:spinner_y6GP .75s linear infini…" at bounding box center [353, 80] width 11 height 11
click at [373, 200] on div "Balancing risk and return to align with the fund's investment objectives" at bounding box center [298, 197] width 286 height 19
click at [155, 186] on input "c. Balancing risk and return to align with the fund's investment objectives" at bounding box center [155, 183] width 0 height 6
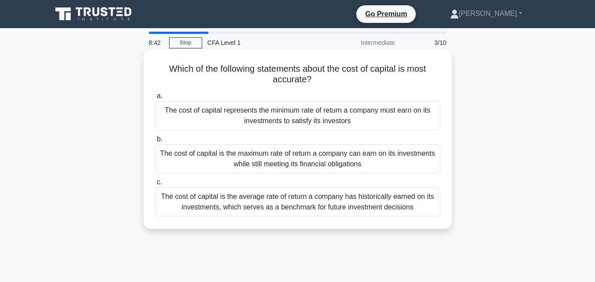
drag, startPoint x: 232, startPoint y: 72, endPoint x: 325, endPoint y: 77, distance: 93.5
click at [325, 77] on h5 "Which of the following statements about the cost of capital is most accurate? .…" at bounding box center [297, 74] width 287 height 22
drag, startPoint x: 167, startPoint y: 69, endPoint x: 335, endPoint y: 81, distance: 168.7
click at [335, 81] on h5 "Which of the following statements about the cost of capital is most accurate? .…" at bounding box center [297, 74] width 287 height 22
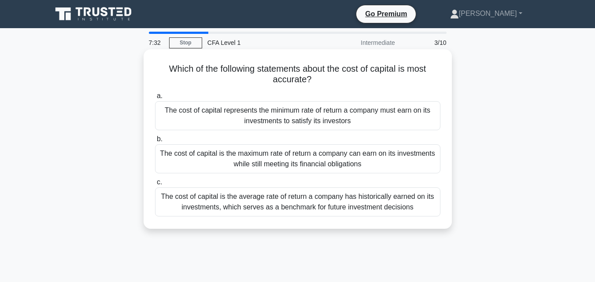
click at [335, 81] on h5 "Which of the following statements about the cost of capital is most accurate? .…" at bounding box center [297, 74] width 287 height 22
click at [365, 121] on div "The cost of capital represents the minimum rate of return a company must earn o…" at bounding box center [298, 115] width 286 height 29
click at [155, 99] on input "a. The cost of capital represents the minimum rate of return a company must ear…" at bounding box center [155, 96] width 0 height 6
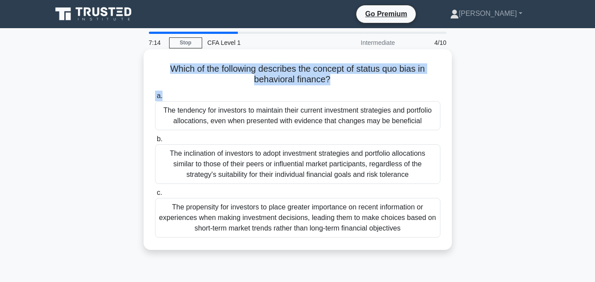
drag, startPoint x: 175, startPoint y: 69, endPoint x: 362, endPoint y: 88, distance: 187.4
click at [362, 88] on div "Which of the following describes the concept of status quo bias in behavioral f…" at bounding box center [297, 150] width 301 height 194
click at [361, 83] on h5 "Which of the following describes the concept of status quo bias in behavioral f…" at bounding box center [297, 74] width 287 height 22
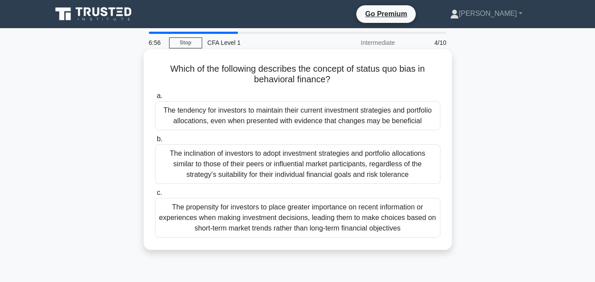
click at [341, 82] on icon ".spinner_0XTQ{transform-origin:center;animation:spinner_y6GP .75s linear infini…" at bounding box center [336, 80] width 11 height 11
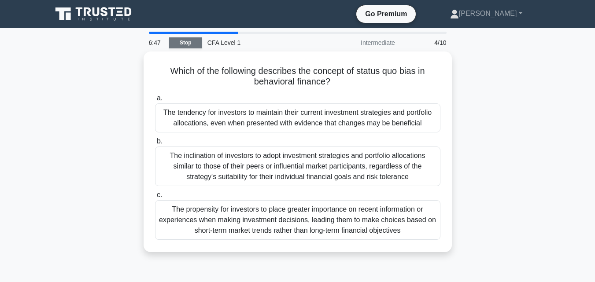
click at [193, 46] on link "Stop" at bounding box center [185, 42] width 33 height 11
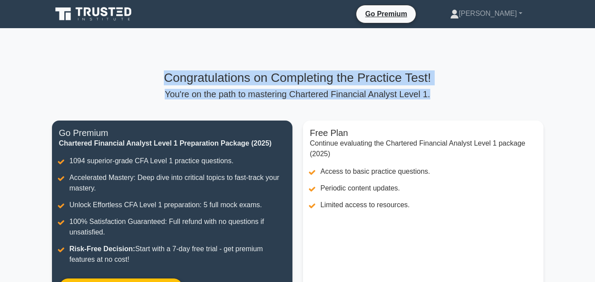
drag, startPoint x: 439, startPoint y: 94, endPoint x: 147, endPoint y: 84, distance: 292.8
click at [147, 84] on div "Congratulations on Completing the Practice Test! You're on the path to masterin…" at bounding box center [298, 85] width 492 height 29
click at [253, 78] on h3 "Congratulations on Completing the Practice Test!" at bounding box center [298, 78] width 492 height 15
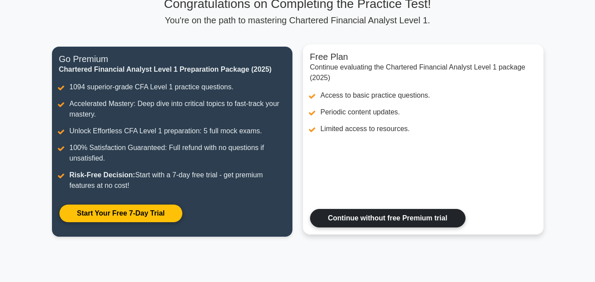
scroll to position [179, 0]
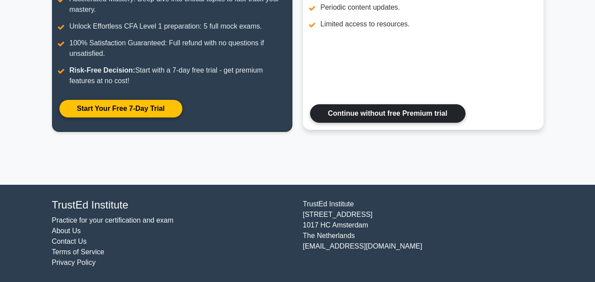
click at [371, 114] on link "Continue without free Premium trial" at bounding box center [388, 113] width 156 height 19
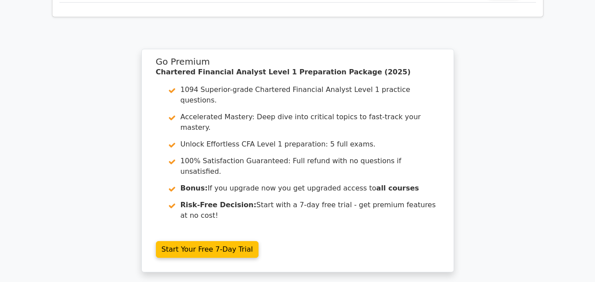
scroll to position [1506, 0]
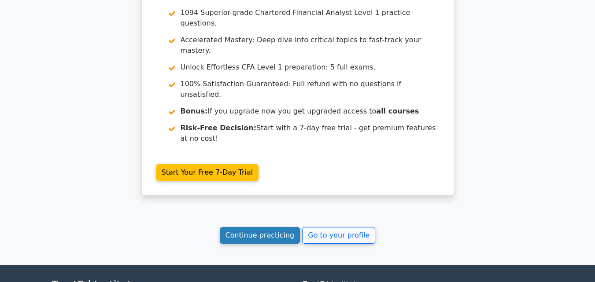
click at [256, 227] on link "Continue practicing" at bounding box center [260, 235] width 81 height 17
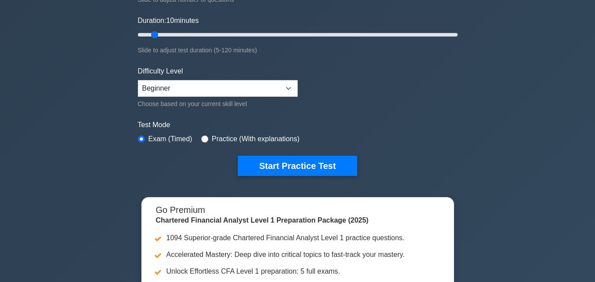
scroll to position [220, 0]
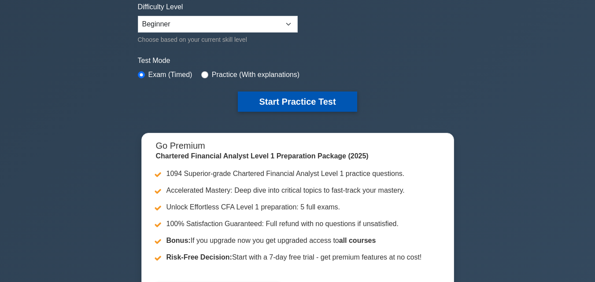
click at [308, 100] on button "Start Practice Test" at bounding box center [297, 102] width 119 height 20
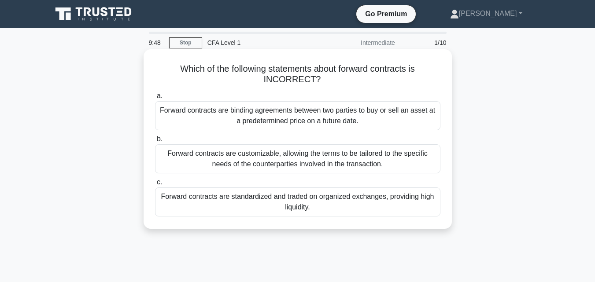
click at [316, 112] on div "Forward contracts are binding agreements between two parties to buy or sell an …" at bounding box center [298, 115] width 286 height 29
click at [155, 99] on input "a. Forward contracts are binding agreements between two parties to buy or sell …" at bounding box center [155, 96] width 0 height 6
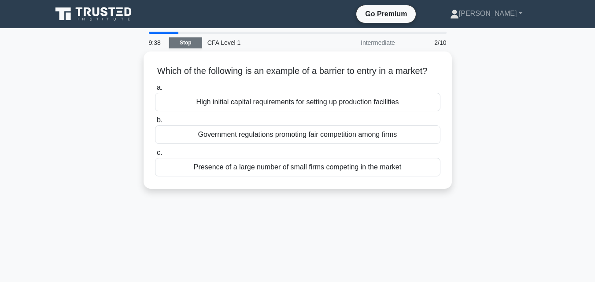
click at [172, 44] on link "Stop" at bounding box center [185, 42] width 33 height 11
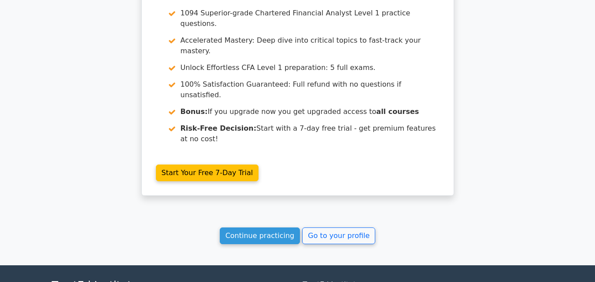
scroll to position [1189, 0]
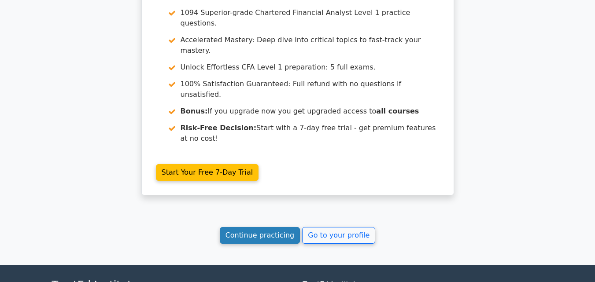
click at [290, 227] on link "Continue practicing" at bounding box center [260, 235] width 81 height 17
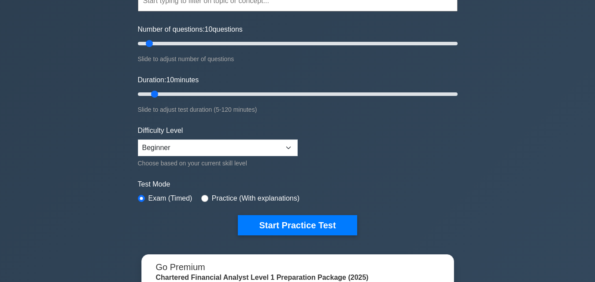
scroll to position [264, 0]
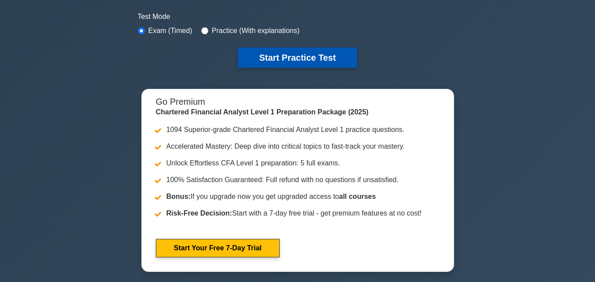
click at [286, 53] on button "Start Practice Test" at bounding box center [297, 58] width 119 height 20
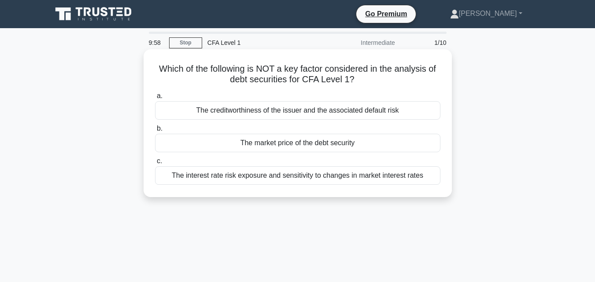
drag, startPoint x: 365, startPoint y: 82, endPoint x: 163, endPoint y: 66, distance: 203.4
click at [163, 66] on h5 "Which of the following is NOT a key factor considered in the analysis of debt s…" at bounding box center [297, 74] width 287 height 22
click at [438, 83] on h5 "Which of the following is NOT a key factor considered in the analysis of debt s…" at bounding box center [297, 74] width 287 height 22
click at [333, 144] on div "The market price of the debt security" at bounding box center [298, 143] width 286 height 19
click at [155, 132] on input "b. The market price of the debt security" at bounding box center [155, 129] width 0 height 6
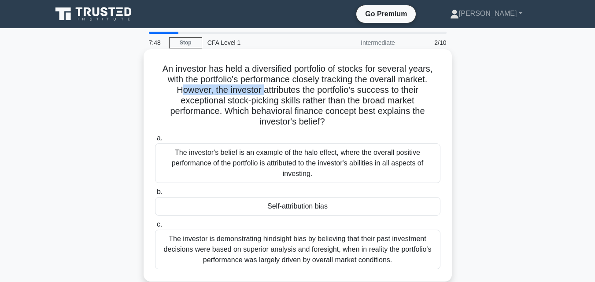
drag, startPoint x: 179, startPoint y: 93, endPoint x: 261, endPoint y: 94, distance: 82.0
click at [261, 94] on h5 "An investor has held a diversified portfolio of stocks for several years, with …" at bounding box center [297, 95] width 287 height 64
click at [264, 94] on h5 "An investor has held a diversified portfolio of stocks for several years, with …" at bounding box center [297, 95] width 287 height 64
click at [369, 102] on h5 "An investor has held a diversified portfolio of stocks for several years, with …" at bounding box center [297, 95] width 287 height 64
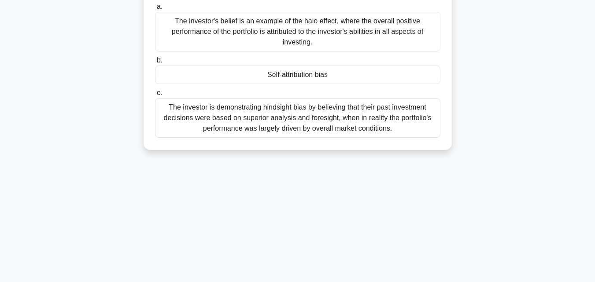
scroll to position [132, 0]
click at [343, 135] on div "The investor is demonstrating hindsight bias by believing that their past inves…" at bounding box center [298, 118] width 286 height 40
click at [155, 96] on input "c. The investor is demonstrating hindsight bias by believing that their past in…" at bounding box center [155, 93] width 0 height 6
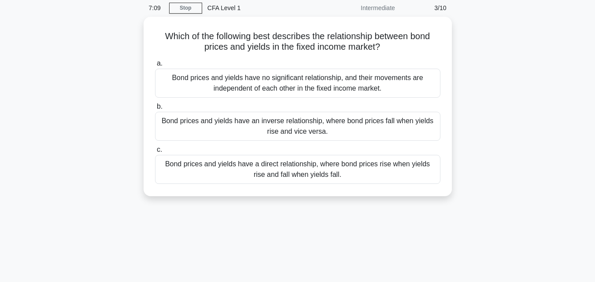
scroll to position [0, 0]
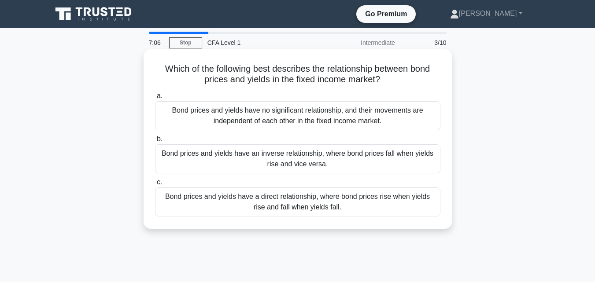
drag, startPoint x: 156, startPoint y: 67, endPoint x: 391, endPoint y: 79, distance: 234.8
click at [391, 79] on h5 "Which of the following best describes the relationship between bond prices and …" at bounding box center [297, 74] width 287 height 22
click at [391, 79] on icon ".spinner_0XTQ{transform-origin:center;animation:spinner_y6GP .75s linear infini…" at bounding box center [385, 80] width 11 height 11
click at [248, 119] on div "Bond prices and yields have no significant relationship, and their movements ar…" at bounding box center [298, 115] width 286 height 29
click at [155, 99] on input "a. Bond prices and yields have no significant relationship, and their movements…" at bounding box center [155, 96] width 0 height 6
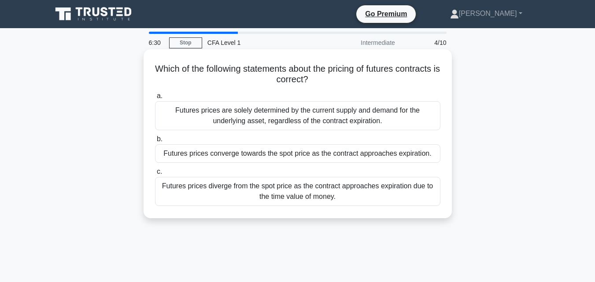
drag, startPoint x: 175, startPoint y: 70, endPoint x: 339, endPoint y: 79, distance: 164.2
click at [339, 79] on h5 "Which of the following statements about the pricing of futures contracts is cor…" at bounding box center [297, 74] width 287 height 22
click at [319, 79] on icon ".spinner_0XTQ{transform-origin:center;animation:spinner_y6GP .75s linear infini…" at bounding box center [313, 80] width 11 height 11
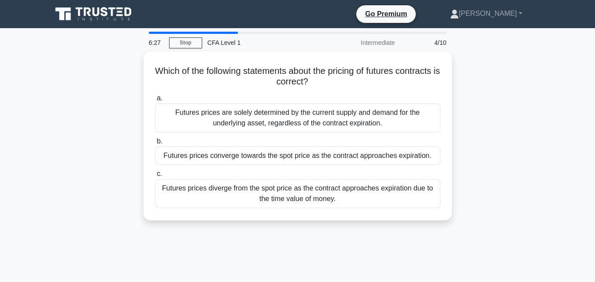
drag, startPoint x: 339, startPoint y: 79, endPoint x: 135, endPoint y: 71, distance: 204.2
click at [135, 71] on div "Which of the following statements about the pricing of futures contracts is cor…" at bounding box center [298, 142] width 502 height 180
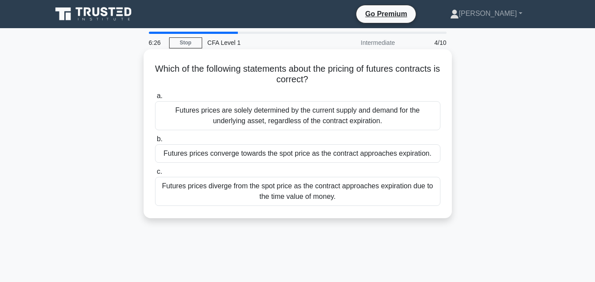
click at [288, 75] on h5 "Which of the following statements about the pricing of futures contracts is cor…" at bounding box center [297, 74] width 287 height 22
drag, startPoint x: 348, startPoint y: 215, endPoint x: 160, endPoint y: 188, distance: 189.7
click at [160, 188] on div "Which of the following statements about the pricing of futures contracts is cor…" at bounding box center [297, 134] width 301 height 162
click at [420, 214] on div "Which of the following statements about the pricing of futures contracts is cor…" at bounding box center [297, 134] width 301 height 162
click at [379, 195] on div "Futures prices diverge from the spot price as the contract approaches expiratio…" at bounding box center [298, 191] width 286 height 29
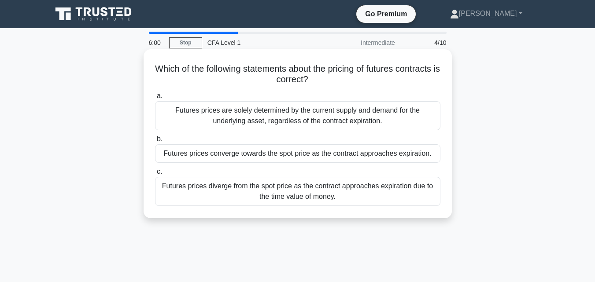
click at [155, 175] on input "c. Futures prices diverge from the spot price as the contract approaches expira…" at bounding box center [155, 172] width 0 height 6
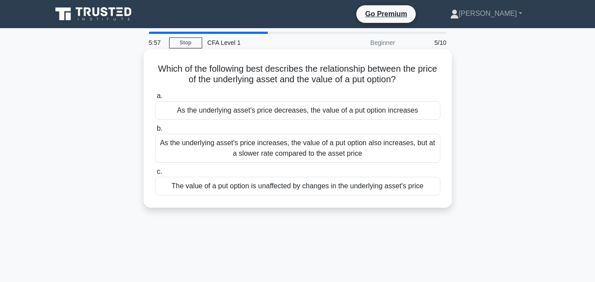
drag, startPoint x: 161, startPoint y: 71, endPoint x: 418, endPoint y: 82, distance: 257.6
click at [418, 82] on h5 "Which of the following best describes the relationship between the price of the…" at bounding box center [297, 74] width 287 height 22
click at [407, 82] on icon ".spinner_0XTQ{transform-origin:center;animation:spinner_y6GP .75s linear infini…" at bounding box center [401, 80] width 11 height 11
drag, startPoint x: 167, startPoint y: 67, endPoint x: 258, endPoint y: 71, distance: 90.9
click at [258, 71] on h5 "Which of the following best describes the relationship between the price of the…" at bounding box center [297, 74] width 287 height 22
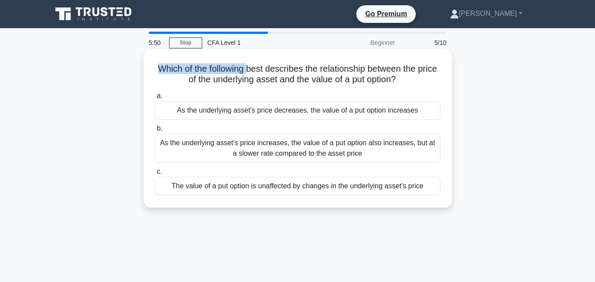
click at [258, 71] on h5 "Which of the following best describes the relationship between the price of the…" at bounding box center [297, 74] width 287 height 22
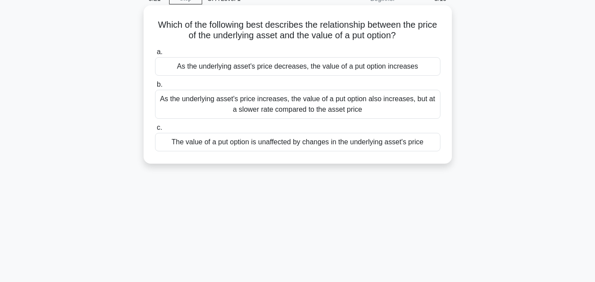
click at [407, 67] on div "As the underlying asset's price decreases, the value of a put option increases" at bounding box center [298, 66] width 286 height 19
click at [155, 55] on input "a. As the underlying asset's price decreases, the value of a put option increas…" at bounding box center [155, 52] width 0 height 6
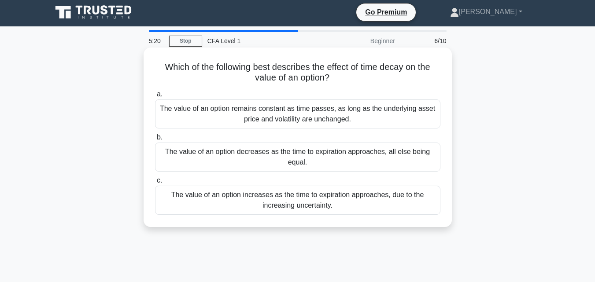
scroll to position [0, 0]
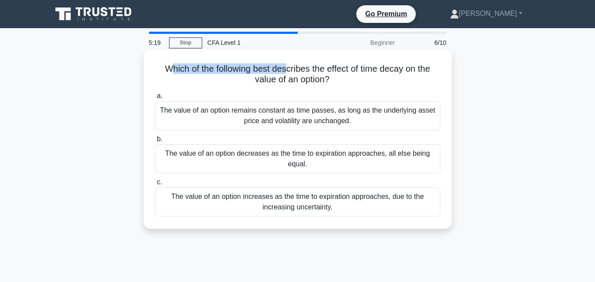
drag, startPoint x: 169, startPoint y: 70, endPoint x: 286, endPoint y: 73, distance: 116.8
click at [286, 73] on h5 "Which of the following best describes the effect of time decay on the value of …" at bounding box center [297, 74] width 287 height 22
click at [286, 74] on h5 "Which of the following best describes the effect of time decay on the value of …" at bounding box center [297, 74] width 287 height 22
click at [223, 84] on h5 "Which of the following best describes the effect of time decay on the value of …" at bounding box center [297, 74] width 287 height 22
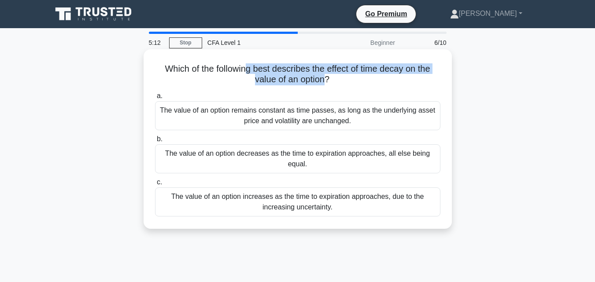
drag, startPoint x: 324, startPoint y: 79, endPoint x: 245, endPoint y: 71, distance: 79.3
click at [245, 71] on h5 "Which of the following best describes the effect of time decay on the value of …" at bounding box center [297, 74] width 287 height 22
click at [251, 85] on h5 "Which of the following best describes the effect of time decay on the value of …" at bounding box center [297, 74] width 287 height 22
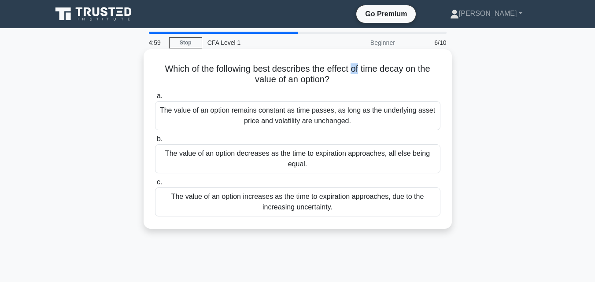
drag, startPoint x: 355, startPoint y: 71, endPoint x: 361, endPoint y: 70, distance: 5.9
click at [361, 70] on h5 "Which of the following best describes the effect of time decay on the value of …" at bounding box center [297, 74] width 287 height 22
click at [358, 80] on h5 "Which of the following best describes the effect of time decay on the value of …" at bounding box center [297, 74] width 287 height 22
click at [323, 119] on div "The value of an option remains constant as time passes, as long as the underlyi…" at bounding box center [298, 115] width 286 height 29
click at [155, 99] on input "a. The value of an option remains constant as time passes, as long as the under…" at bounding box center [155, 96] width 0 height 6
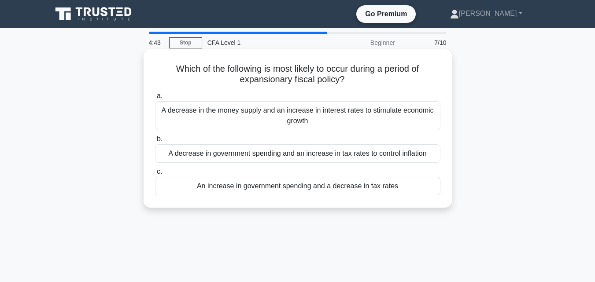
drag, startPoint x: 170, startPoint y: 67, endPoint x: 351, endPoint y: 87, distance: 182.6
click at [351, 87] on div "Which of the following is most likely to occur during a period of expansionary …" at bounding box center [297, 129] width 301 height 152
drag, startPoint x: 173, startPoint y: 74, endPoint x: 349, endPoint y: 83, distance: 175.7
click at [349, 83] on h5 "Which of the following is most likely to occur during a period of expansionary …" at bounding box center [297, 74] width 287 height 22
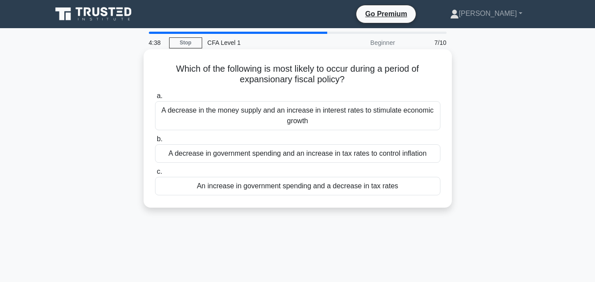
click at [349, 83] on icon ".spinner_0XTQ{transform-origin:center;animation:spinner_y6GP .75s linear infini…" at bounding box center [350, 80] width 11 height 11
click at [281, 187] on div "An increase in government spending and a decrease in tax rates" at bounding box center [298, 186] width 286 height 19
click at [155, 175] on input "c. An increase in government spending and a decrease in tax rates" at bounding box center [155, 172] width 0 height 6
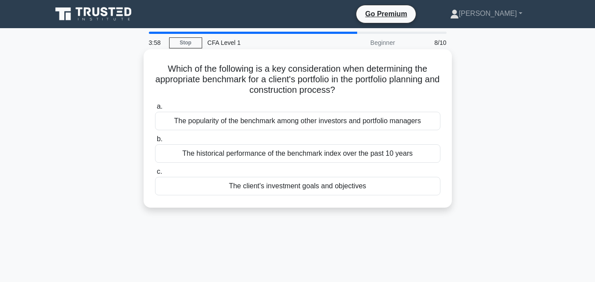
drag, startPoint x: 160, startPoint y: 69, endPoint x: 352, endPoint y: 93, distance: 192.8
click at [352, 93] on h5 "Which of the following is a key consideration when determining the appropriate …" at bounding box center [297, 79] width 287 height 33
click at [346, 93] on icon ".spinner_0XTQ{transform-origin:center;animation:spinner_y6GP .75s linear infini…" at bounding box center [340, 90] width 11 height 11
drag, startPoint x: 156, startPoint y: 82, endPoint x: 349, endPoint y: 83, distance: 192.1
click at [349, 83] on h5 "Which of the following is a key consideration when determining the appropriate …" at bounding box center [297, 79] width 287 height 33
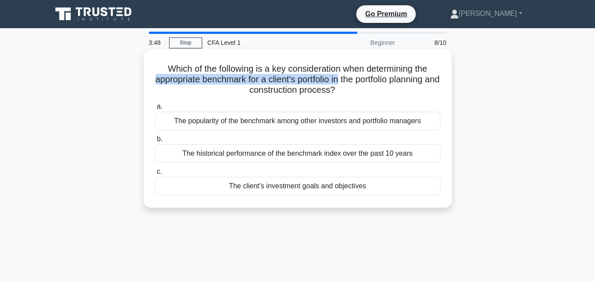
click at [349, 83] on h5 "Which of the following is a key consideration when determining the appropriate …" at bounding box center [297, 79] width 287 height 33
click at [275, 185] on div "The client's investment goals and objectives" at bounding box center [298, 186] width 286 height 19
click at [155, 175] on input "c. The client's investment goals and objectives" at bounding box center [155, 172] width 0 height 6
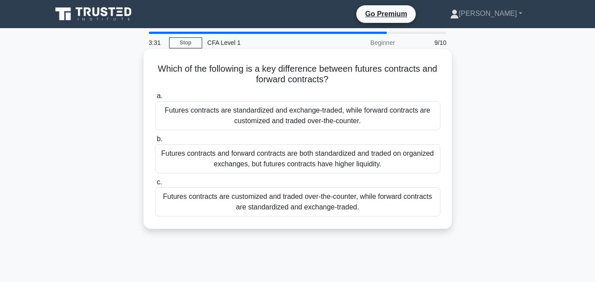
drag, startPoint x: 299, startPoint y: 85, endPoint x: 402, endPoint y: 81, distance: 103.6
click at [402, 81] on h5 "Which of the following is a key difference between futures contracts and forwar…" at bounding box center [297, 74] width 287 height 22
drag, startPoint x: 154, startPoint y: 68, endPoint x: 375, endPoint y: 77, distance: 221.8
click at [375, 77] on h5 "Which of the following is a key difference between futures contracts and forwar…" at bounding box center [297, 74] width 287 height 22
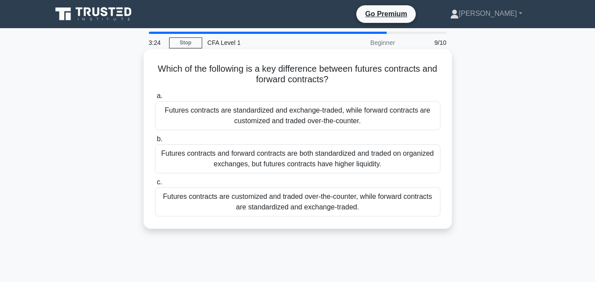
click at [375, 77] on h5 "Which of the following is a key difference between futures contracts and forwar…" at bounding box center [297, 74] width 287 height 22
click at [306, 163] on div "Futures contracts and forward contracts are both standardized and traded on org…" at bounding box center [298, 159] width 286 height 29
click at [155, 142] on input "b. Futures contracts and forward contracts are both standardized and traded on …" at bounding box center [155, 140] width 0 height 6
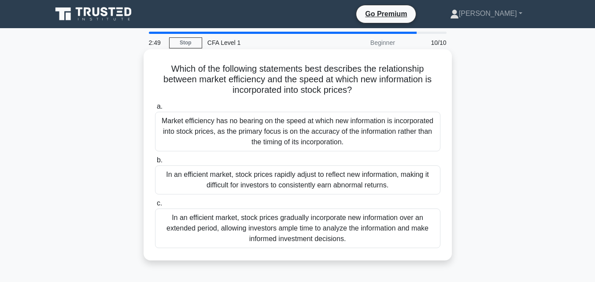
drag, startPoint x: 170, startPoint y: 67, endPoint x: 357, endPoint y: 92, distance: 188.6
click at [357, 92] on h5 "Which of the following statements best describes the relationship between marke…" at bounding box center [297, 79] width 287 height 33
click at [165, 96] on h5 "Which of the following statements best describes the relationship between marke…" at bounding box center [297, 79] width 287 height 33
drag, startPoint x: 161, startPoint y: 123, endPoint x: 353, endPoint y: 145, distance: 192.6
click at [353, 145] on div "Market efficiency has no bearing on the speed at which new information is incor…" at bounding box center [298, 132] width 286 height 40
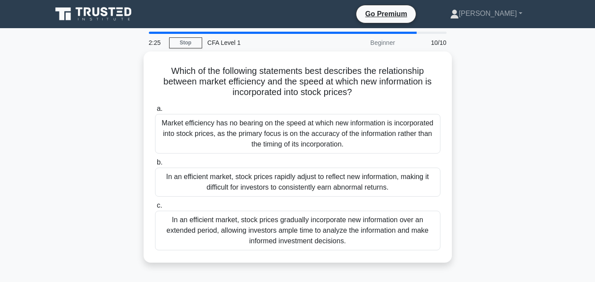
click at [490, 157] on div "Which of the following statements best describes the relationship between marke…" at bounding box center [298, 163] width 502 height 222
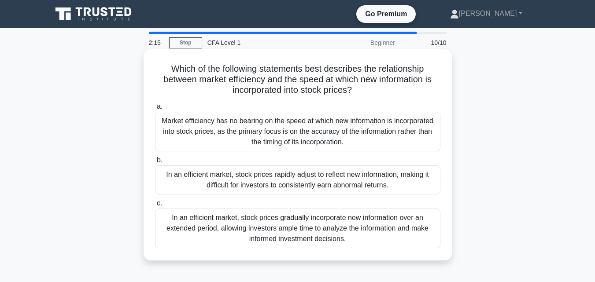
drag, startPoint x: 356, startPoint y: 97, endPoint x: 159, endPoint y: 67, distance: 199.2
click at [159, 67] on h5 "Which of the following statements best describes the relationship between marke…" at bounding box center [297, 79] width 287 height 33
drag, startPoint x: 154, startPoint y: 82, endPoint x: 266, endPoint y: 83, distance: 111.9
click at [266, 83] on h5 "Which of the following statements best describes the relationship between marke…" at bounding box center [297, 79] width 287 height 33
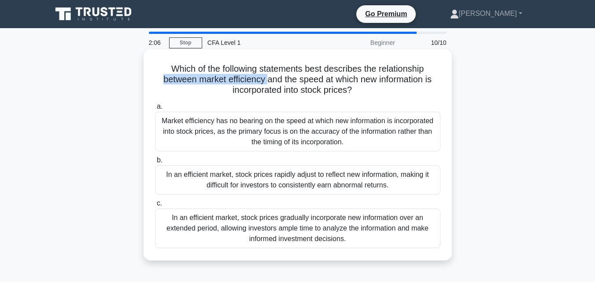
click at [266, 83] on h5 "Which of the following statements best describes the relationship between marke…" at bounding box center [297, 79] width 287 height 33
drag, startPoint x: 271, startPoint y: 82, endPoint x: 351, endPoint y: 83, distance: 79.8
click at [351, 83] on h5 "Which of the following statements best describes the relationship between marke…" at bounding box center [297, 79] width 287 height 33
click at [306, 84] on h5 "Which of the following statements best describes the relationship between marke…" at bounding box center [297, 79] width 287 height 33
click at [442, 89] on div "Which of the following statements best describes the relationship between marke…" at bounding box center [297, 155] width 301 height 204
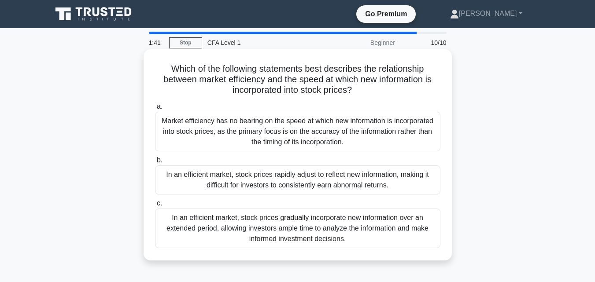
scroll to position [44, 0]
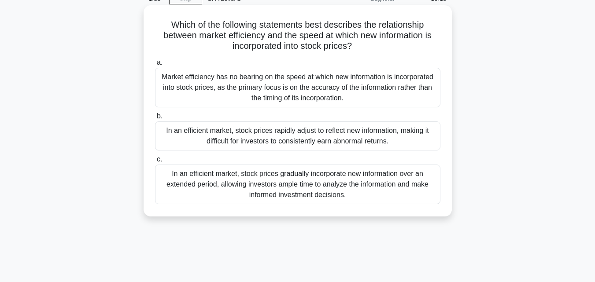
click at [398, 134] on div "In an efficient market, stock prices rapidly adjust to reflect new information,…" at bounding box center [298, 136] width 286 height 29
click at [155, 119] on input "b. In an efficient market, stock prices rapidly adjust to reflect new informati…" at bounding box center [155, 117] width 0 height 6
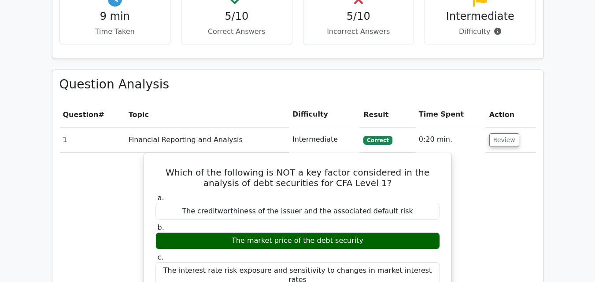
scroll to position [661, 0]
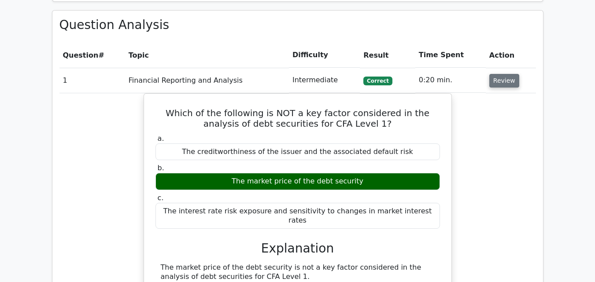
click at [500, 74] on button "Review" at bounding box center [505, 81] width 30 height 14
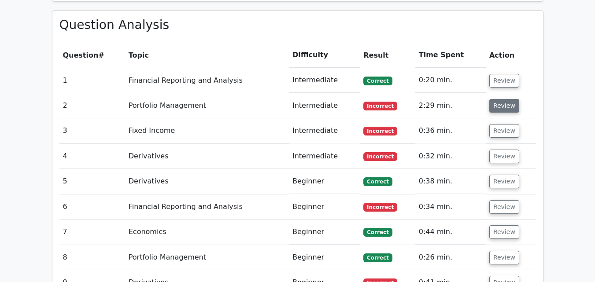
click at [494, 99] on button "Review" at bounding box center [505, 106] width 30 height 14
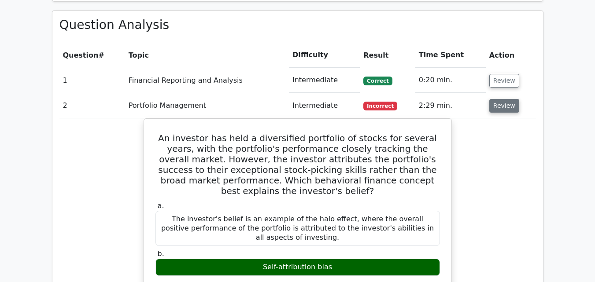
click at [494, 99] on button "Review" at bounding box center [505, 106] width 30 height 14
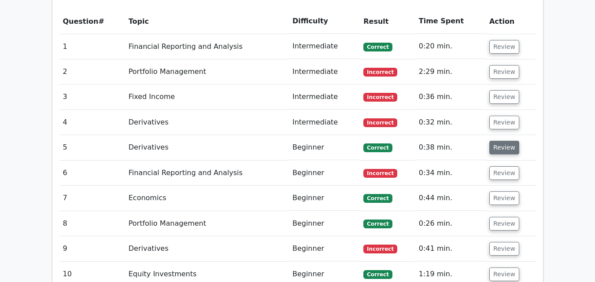
scroll to position [837, 0]
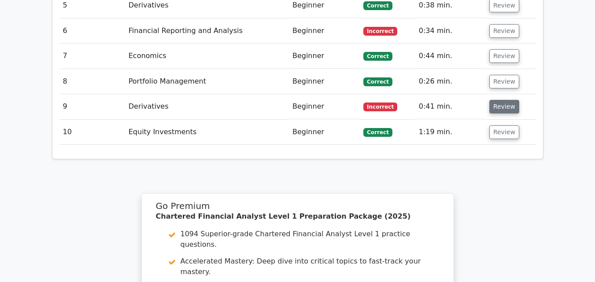
click at [496, 100] on button "Review" at bounding box center [505, 107] width 30 height 14
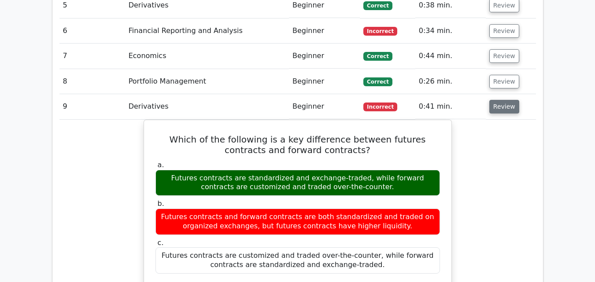
click at [494, 100] on button "Review" at bounding box center [505, 107] width 30 height 14
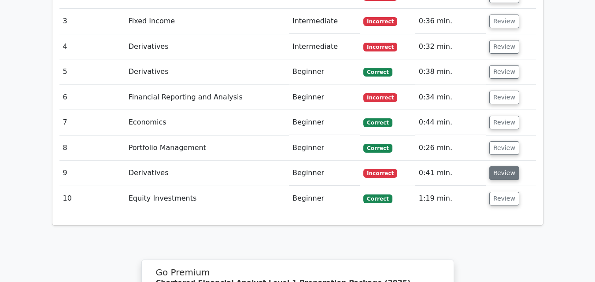
scroll to position [749, 0]
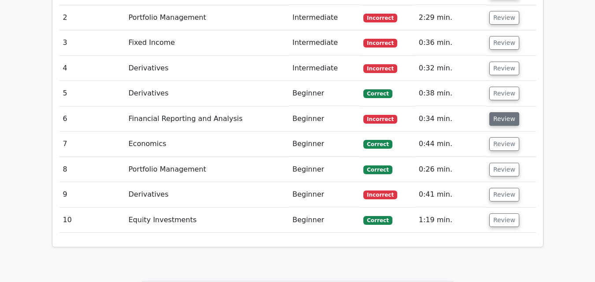
click at [504, 112] on button "Review" at bounding box center [505, 119] width 30 height 14
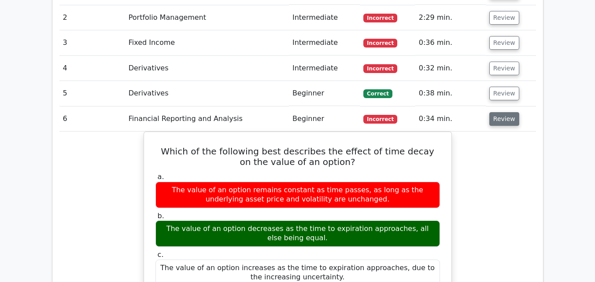
click at [494, 112] on button "Review" at bounding box center [505, 119] width 30 height 14
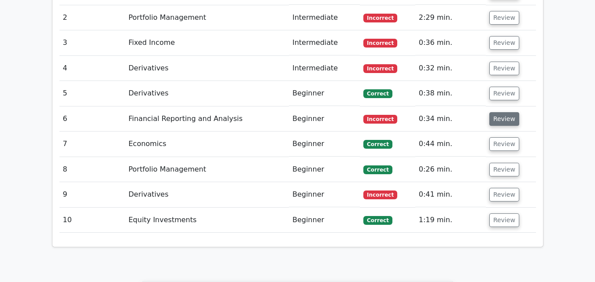
scroll to position [705, 0]
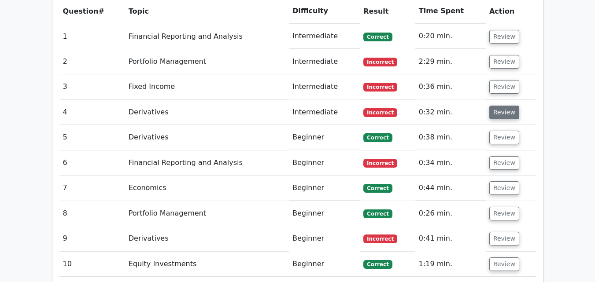
click at [494, 106] on button "Review" at bounding box center [505, 113] width 30 height 14
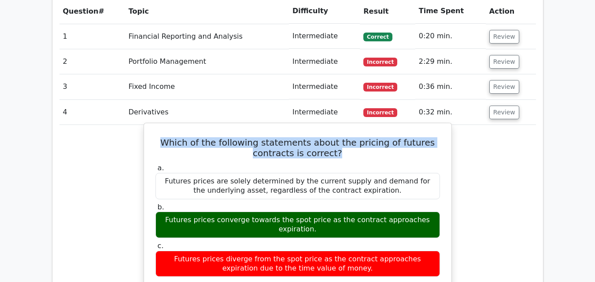
drag, startPoint x: 173, startPoint y: 98, endPoint x: 344, endPoint y: 113, distance: 172.1
click at [344, 137] on h5 "Which of the following statements about the pricing of futures contracts is cor…" at bounding box center [298, 147] width 286 height 21
drag, startPoint x: 337, startPoint y: 110, endPoint x: 171, endPoint y: 97, distance: 165.7
click at [171, 137] on h5 "Which of the following statements about the pricing of futures contracts is cor…" at bounding box center [298, 147] width 286 height 21
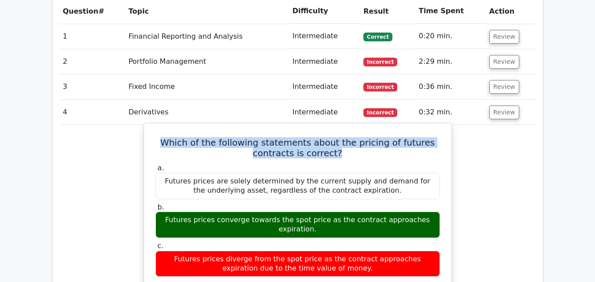
click at [171, 137] on h5 "Which of the following statements about the pricing of futures contracts is cor…" at bounding box center [298, 147] width 286 height 21
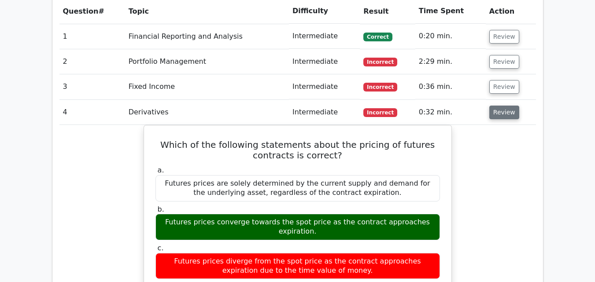
click at [493, 106] on button "Review" at bounding box center [505, 113] width 30 height 14
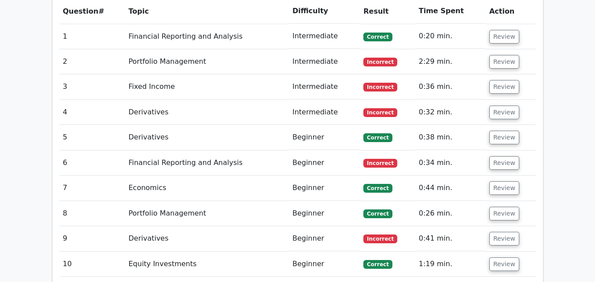
click at [512, 74] on td "Review" at bounding box center [511, 86] width 50 height 25
click at [507, 80] on button "Review" at bounding box center [505, 87] width 30 height 14
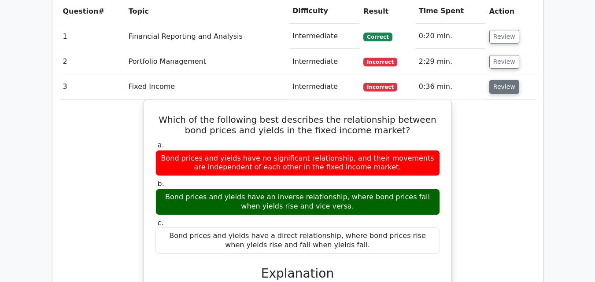
click at [503, 80] on button "Review" at bounding box center [505, 87] width 30 height 14
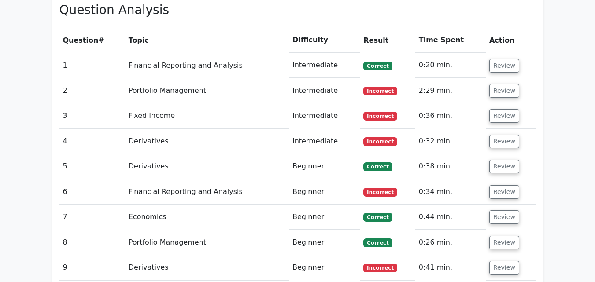
scroll to position [661, 0]
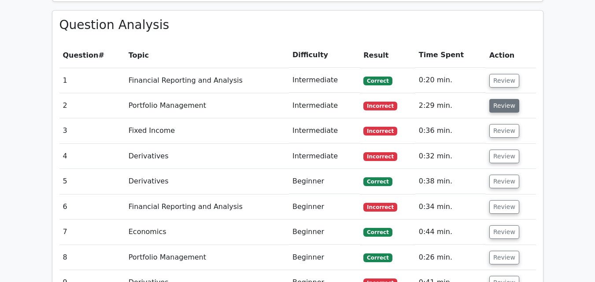
click at [499, 99] on button "Review" at bounding box center [505, 106] width 30 height 14
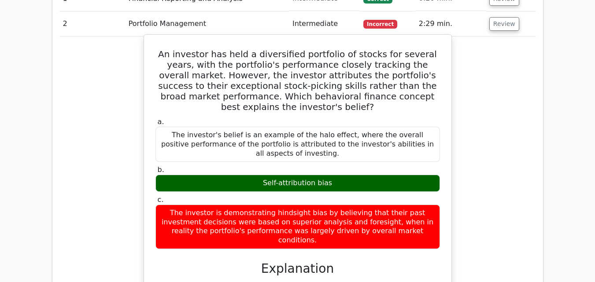
scroll to position [749, 0]
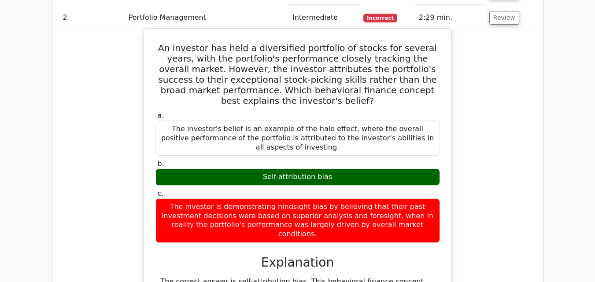
drag, startPoint x: 162, startPoint y: 162, endPoint x: 413, endPoint y: 182, distance: 251.5
click at [413, 199] on div "The investor is demonstrating hindsight bias by believing that their past inves…" at bounding box center [298, 221] width 285 height 45
click at [409, 199] on div "The investor is demonstrating hindsight bias by believing that their past inves…" at bounding box center [298, 221] width 285 height 45
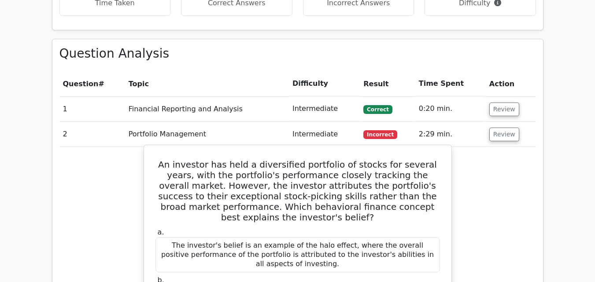
scroll to position [573, 0]
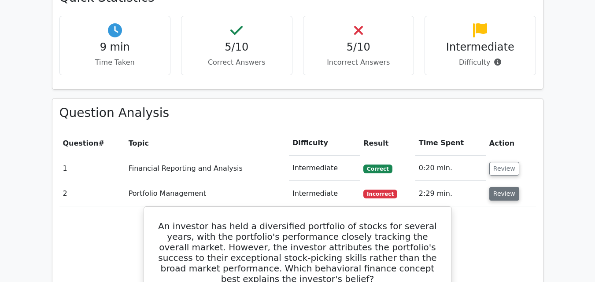
click at [494, 187] on button "Review" at bounding box center [505, 194] width 30 height 14
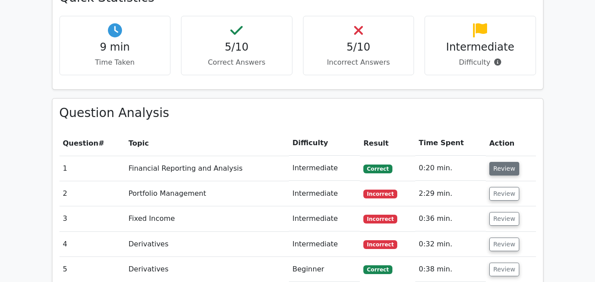
click at [514, 162] on button "Review" at bounding box center [505, 169] width 30 height 14
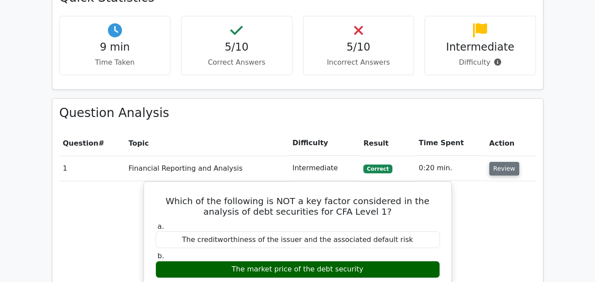
click at [513, 162] on button "Review" at bounding box center [505, 169] width 30 height 14
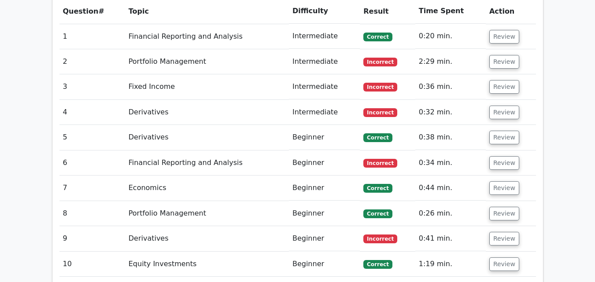
scroll to position [969, 0]
